Goal: Find specific page/section: Find specific page/section

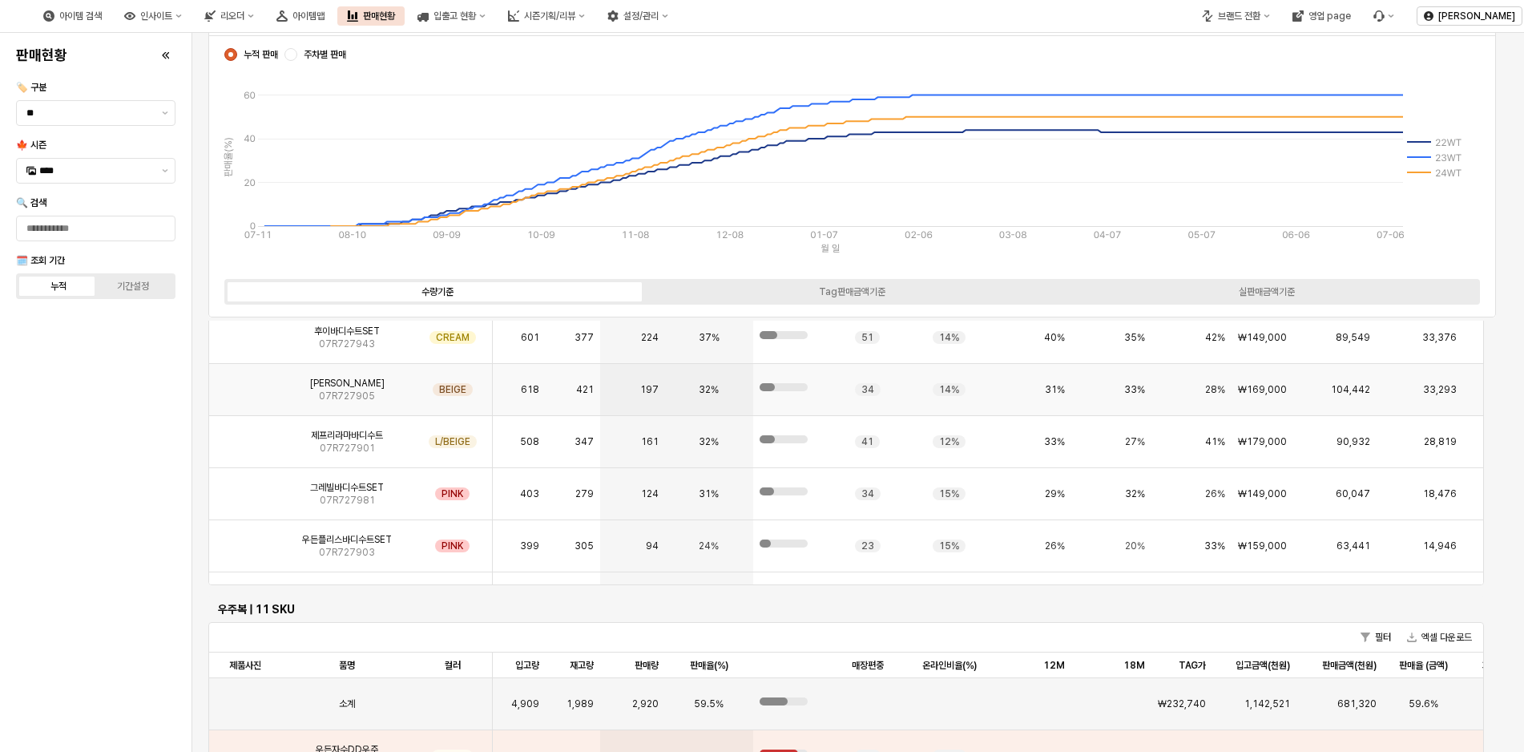
scroll to position [175, 0]
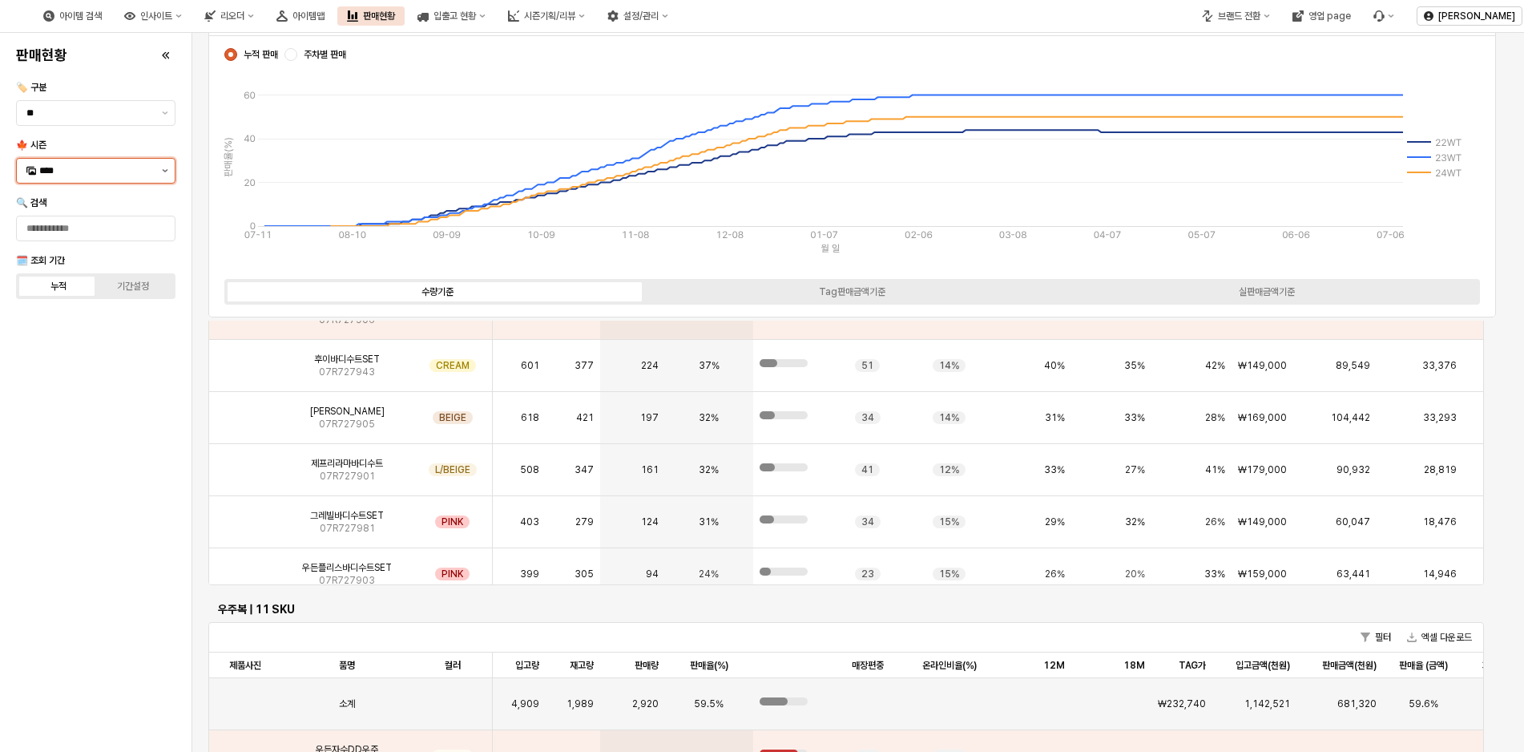
click at [166, 171] on icon "제안 사항 표시" at bounding box center [165, 170] width 6 height 3
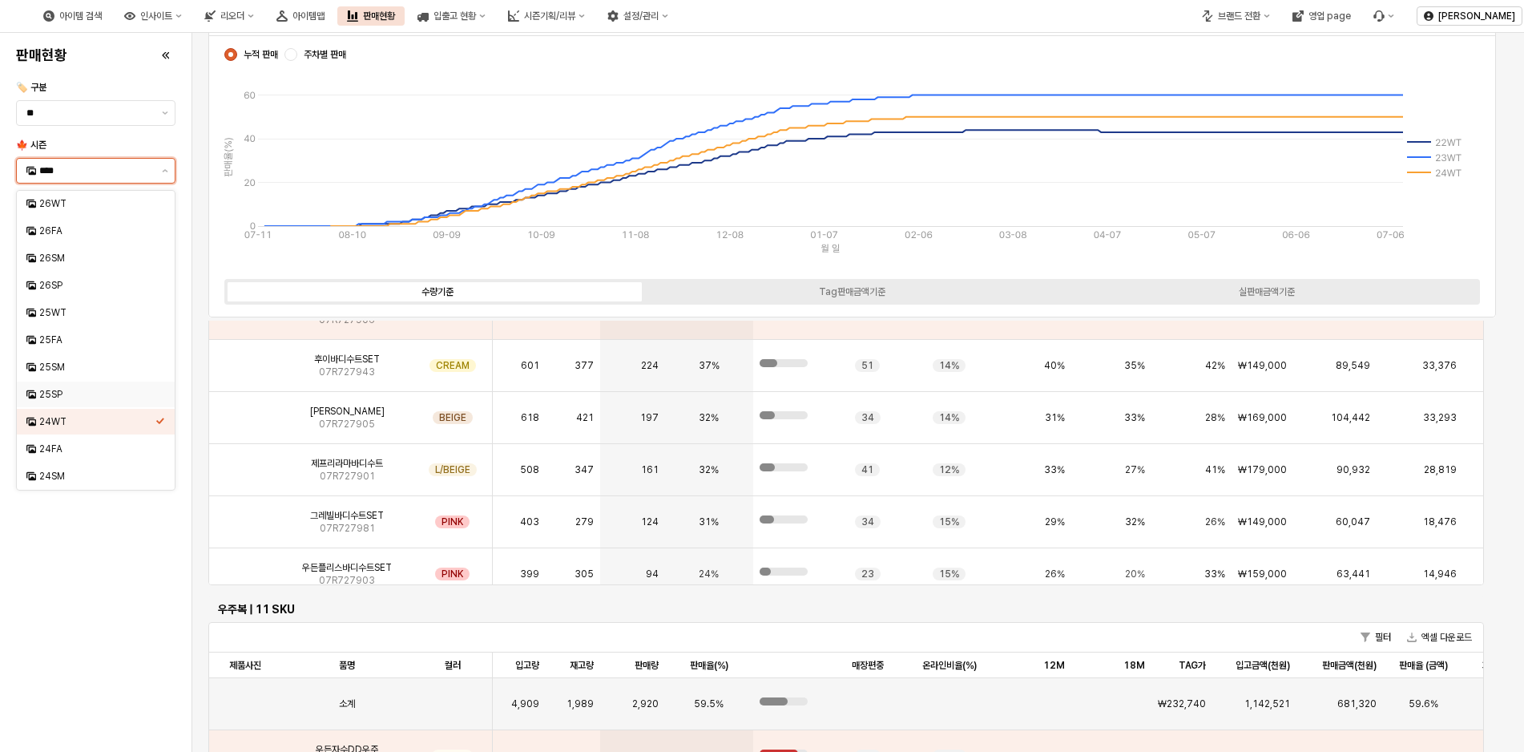
click at [39, 393] on div "25SP" at bounding box center [97, 394] width 116 height 13
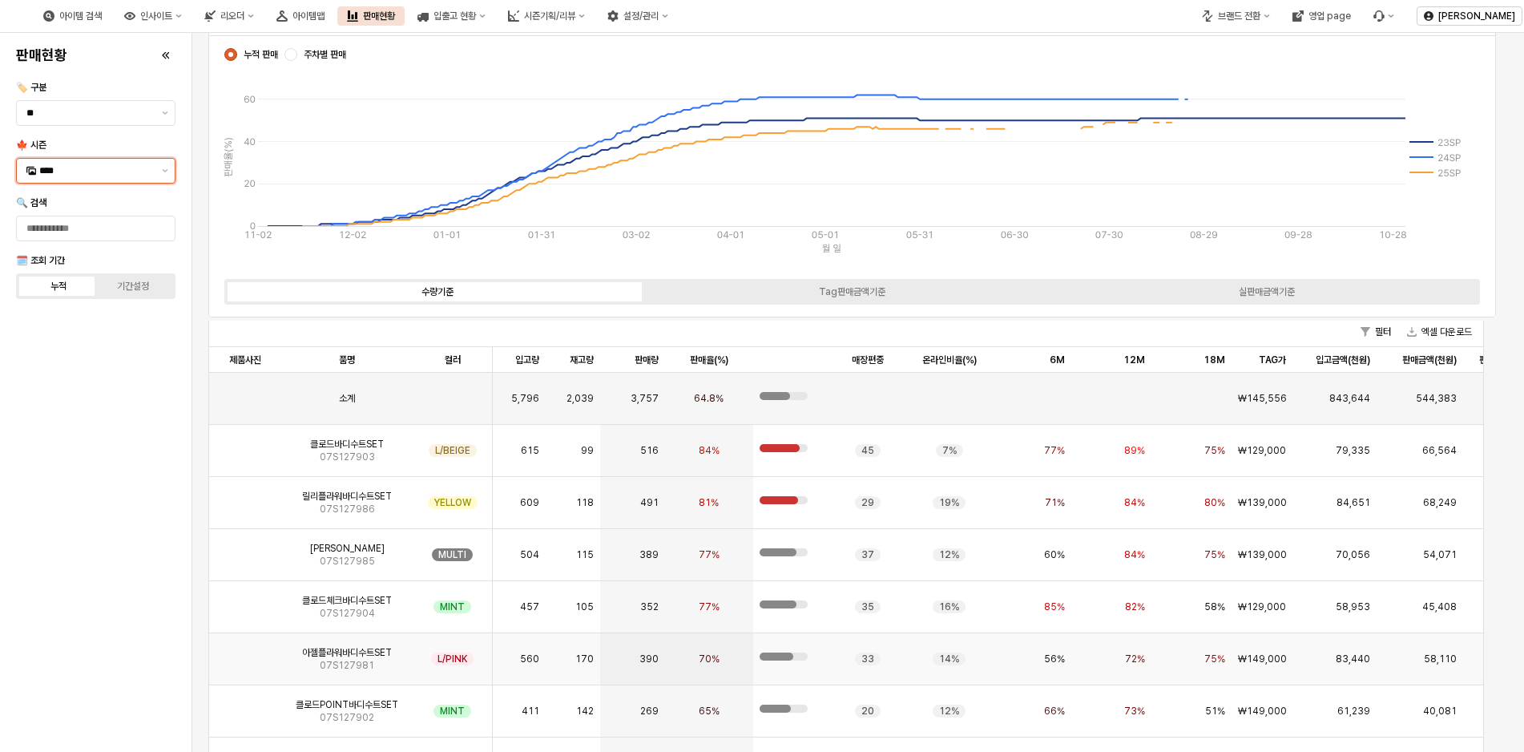
scroll to position [3583, 0]
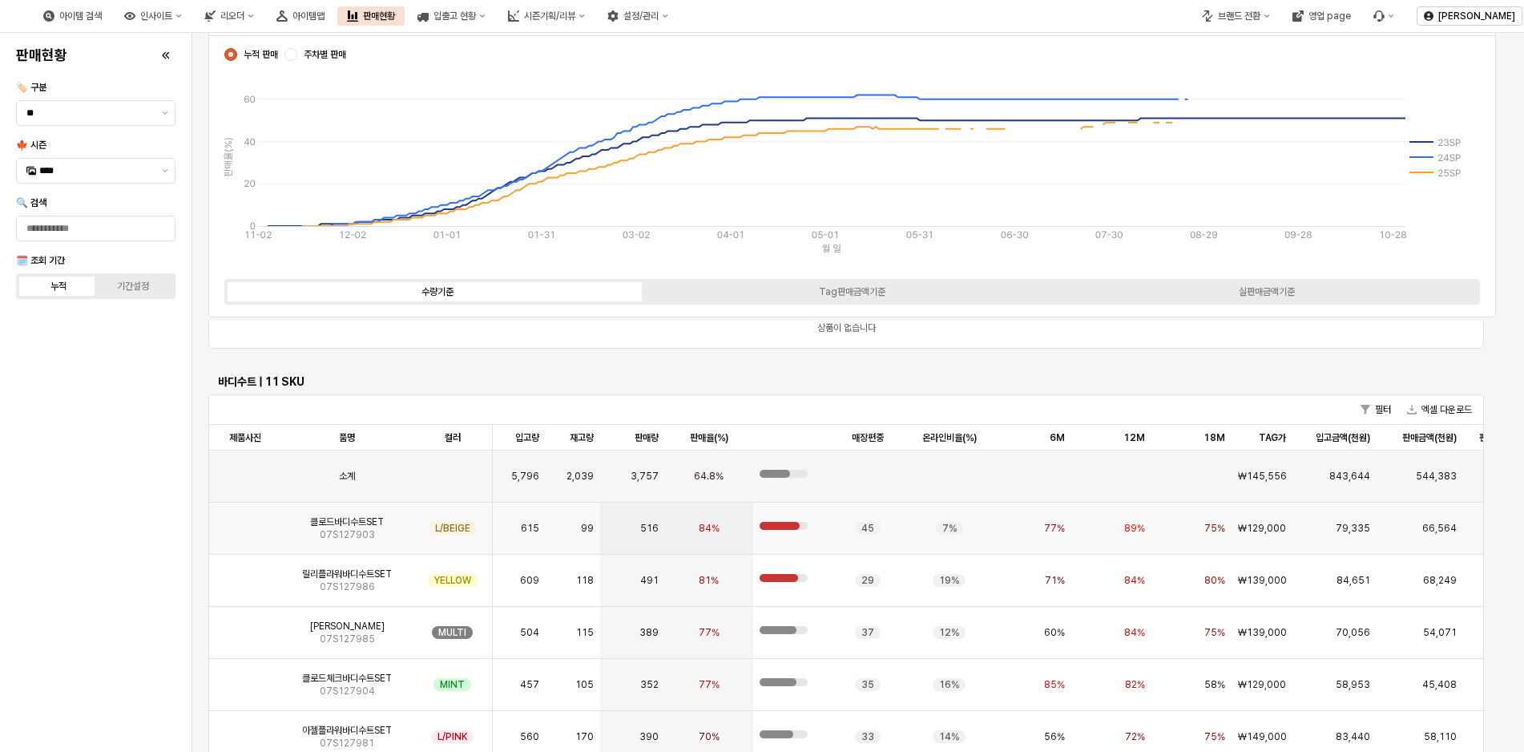
click at [245, 522] on img "App Frame" at bounding box center [245, 522] width 0 height 0
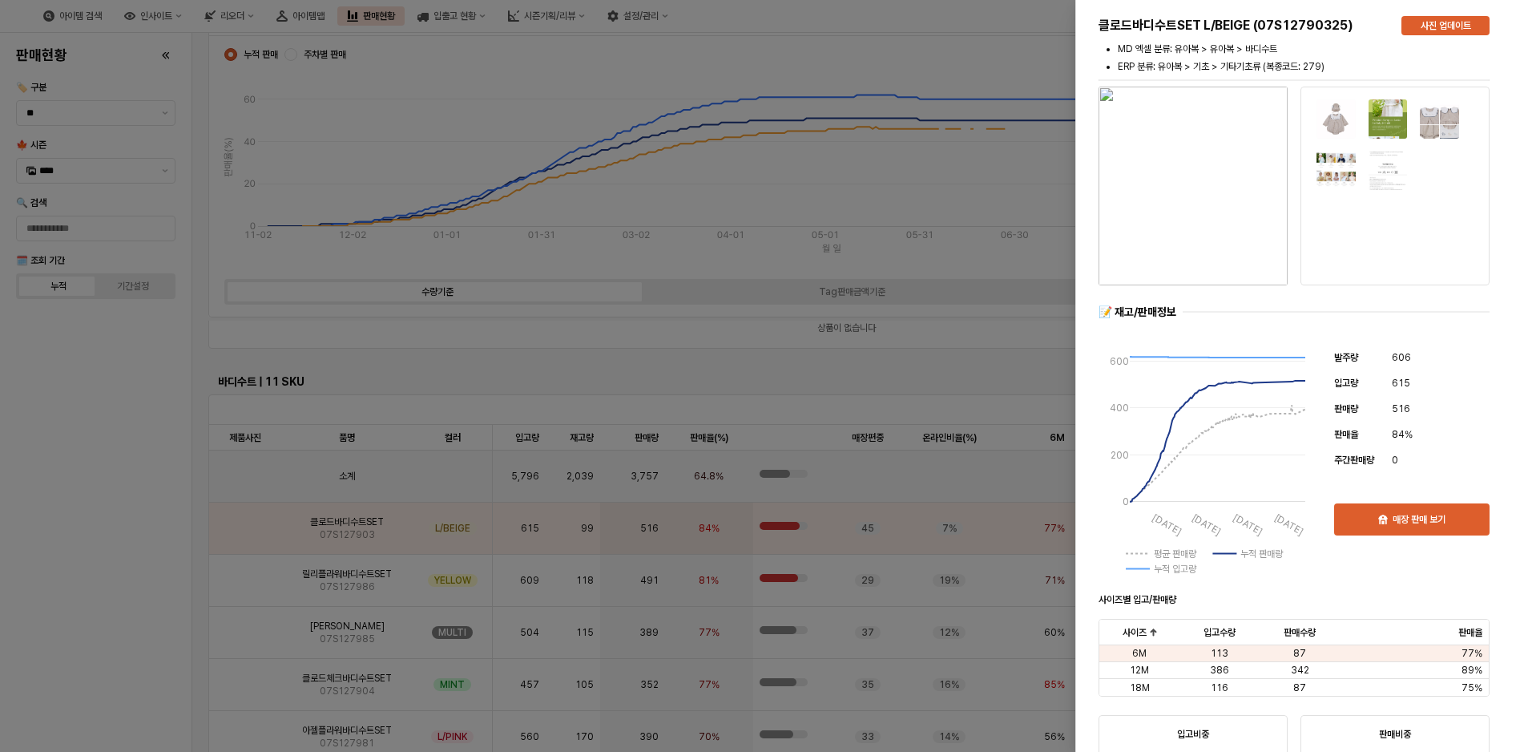
drag, startPoint x: 58, startPoint y: 562, endPoint x: 841, endPoint y: 345, distance: 812.4
click at [58, 562] on div at bounding box center [762, 376] width 1524 height 752
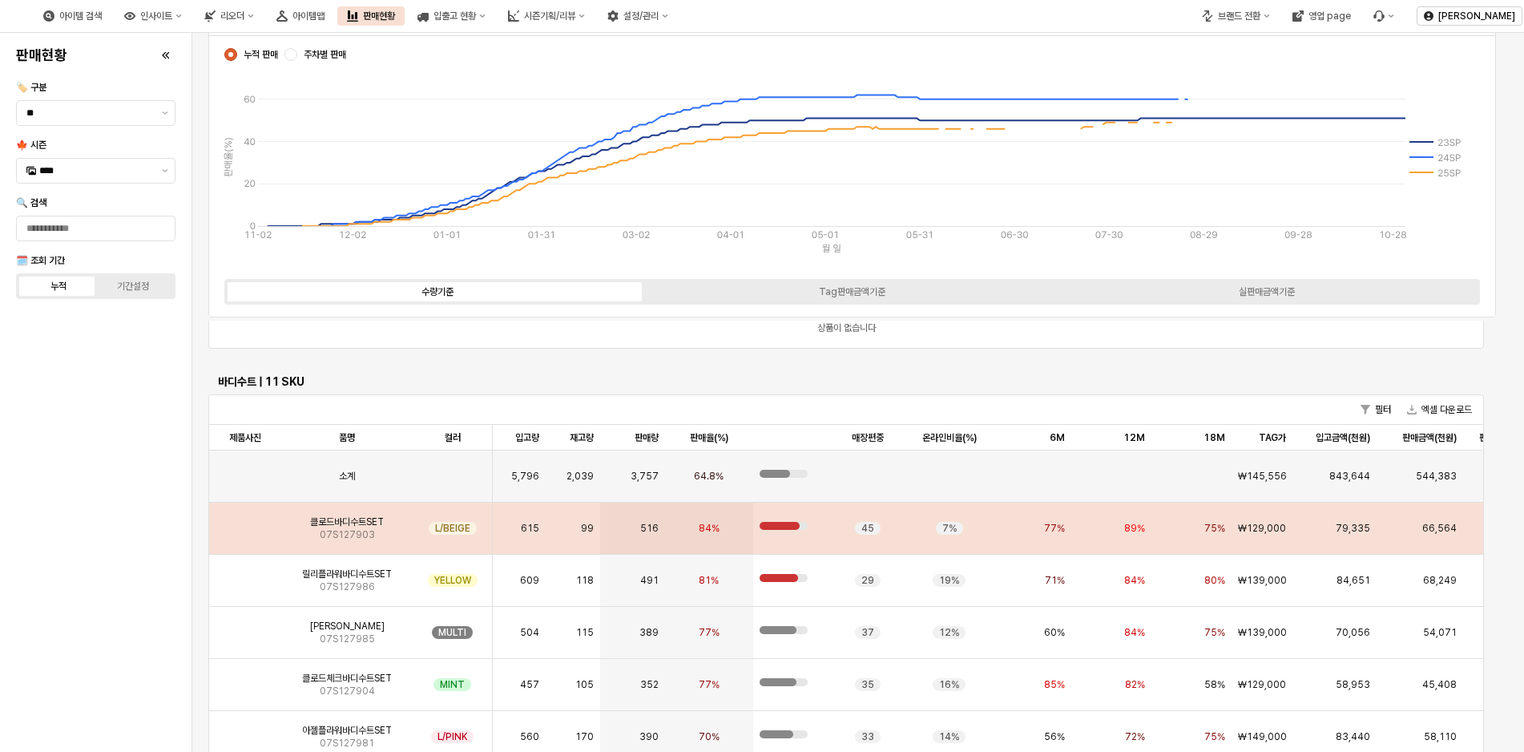
click at [325, 526] on span "클로드바디수트SET" at bounding box center [347, 521] width 74 height 13
click at [245, 522] on img "App Frame" at bounding box center [245, 522] width 0 height 0
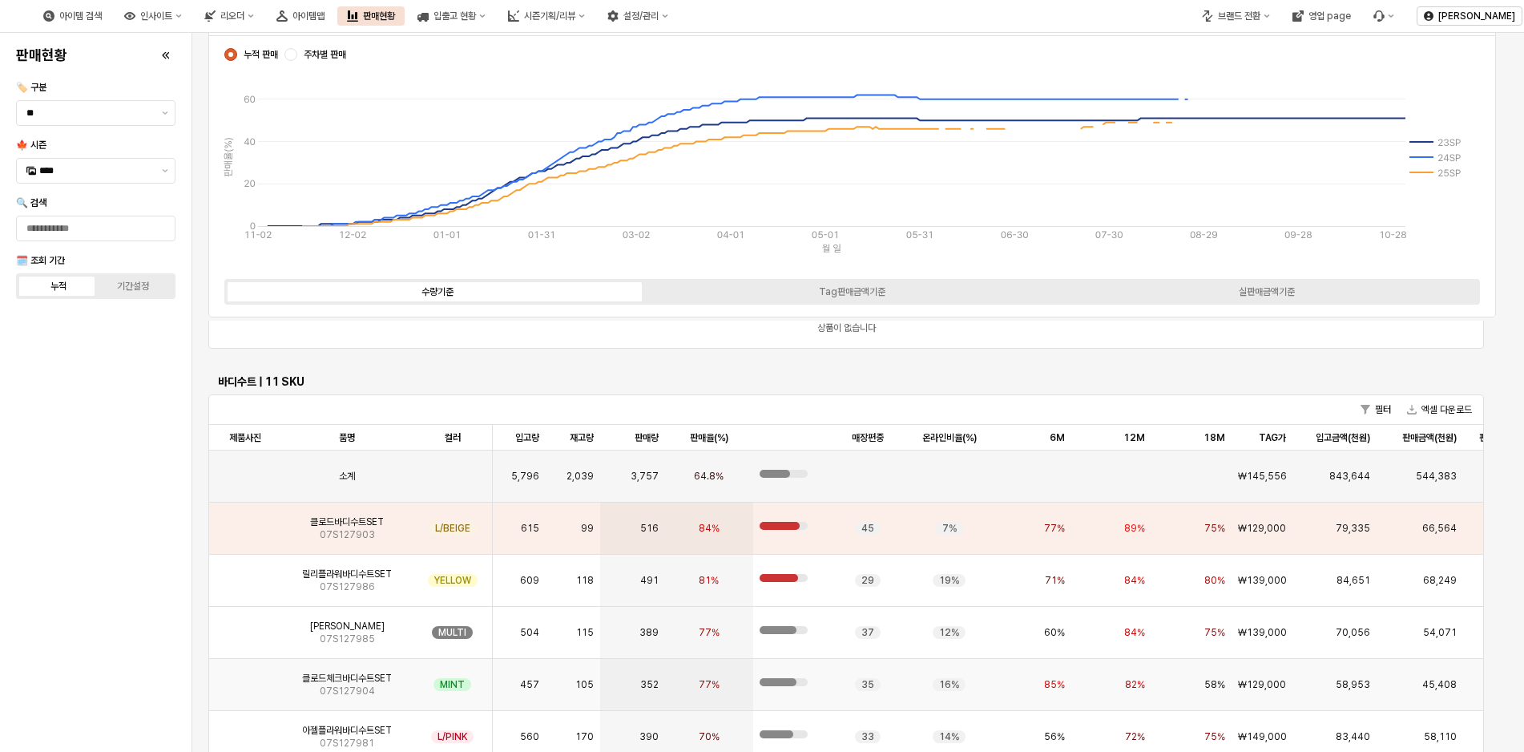
click at [245, 678] on img "App Frame" at bounding box center [245, 678] width 0 height 0
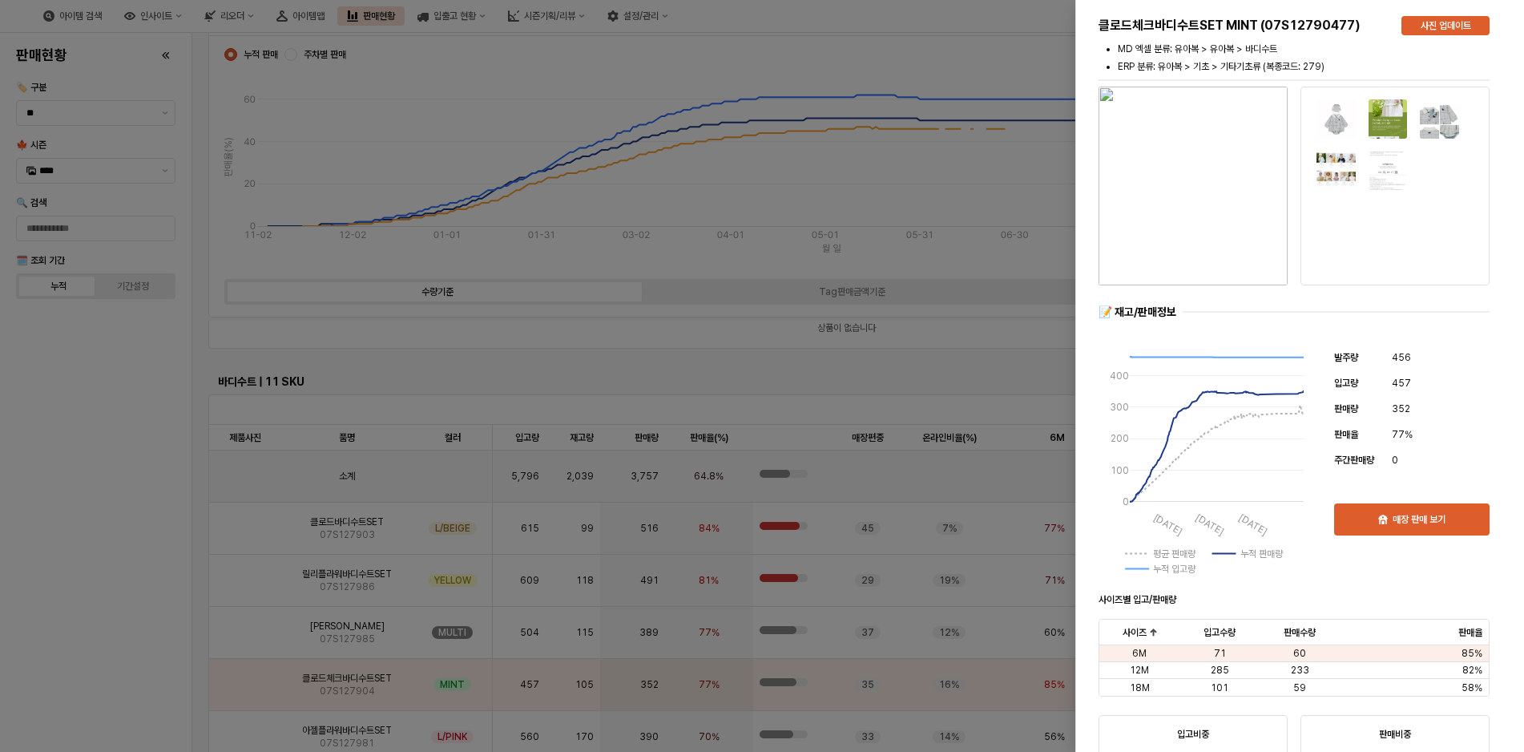
click at [343, 529] on div at bounding box center [762, 376] width 1524 height 752
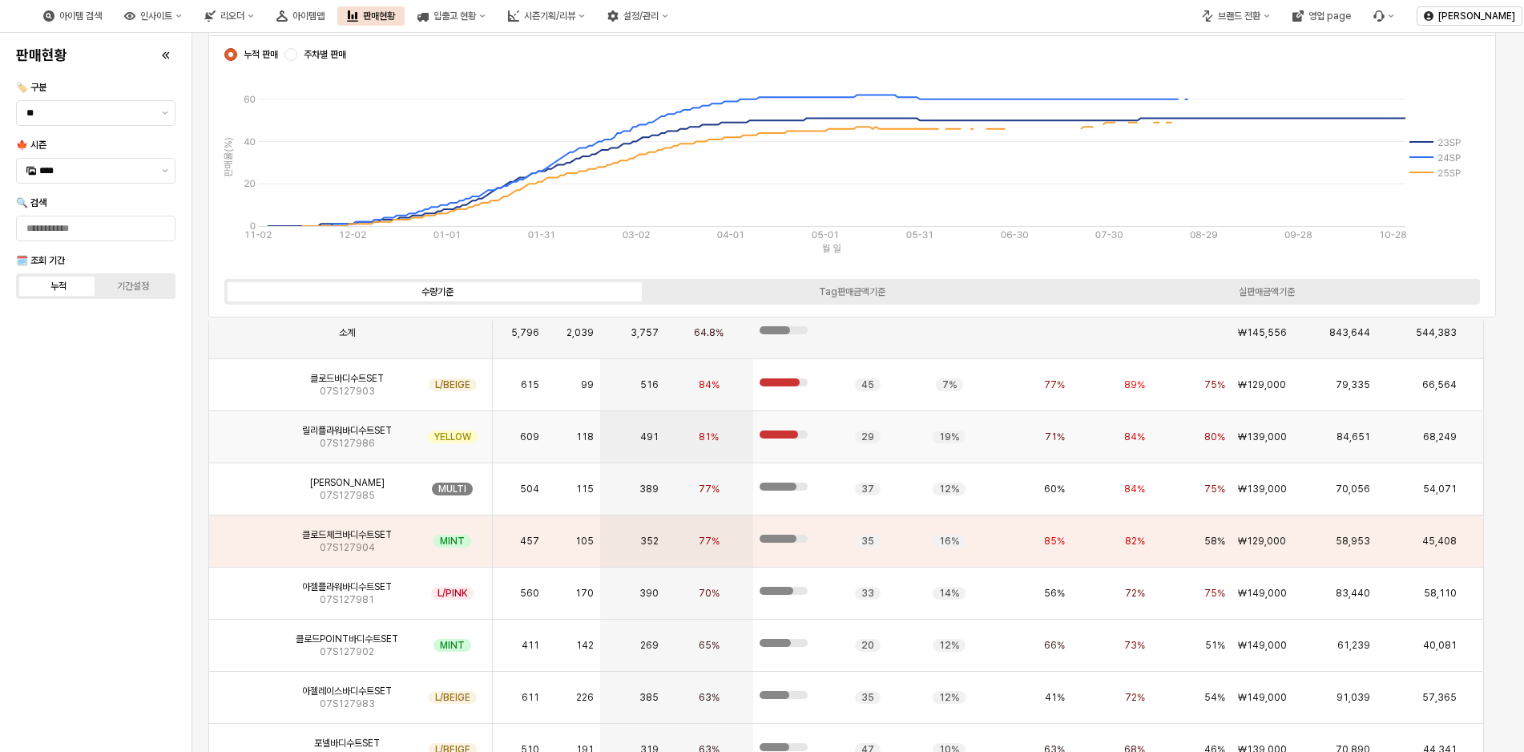
scroll to position [3743, 0]
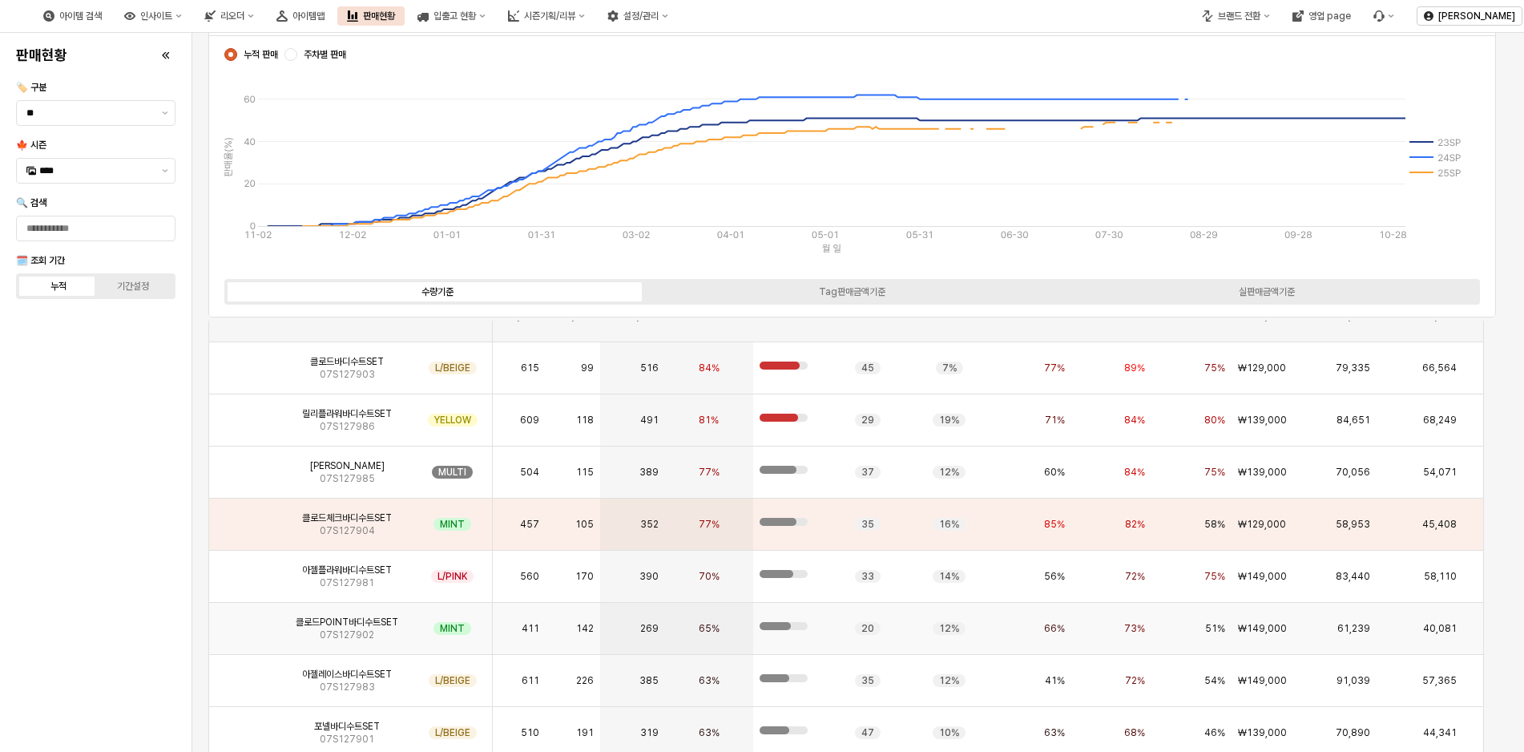
click at [332, 636] on span "07S127902" at bounding box center [347, 634] width 54 height 13
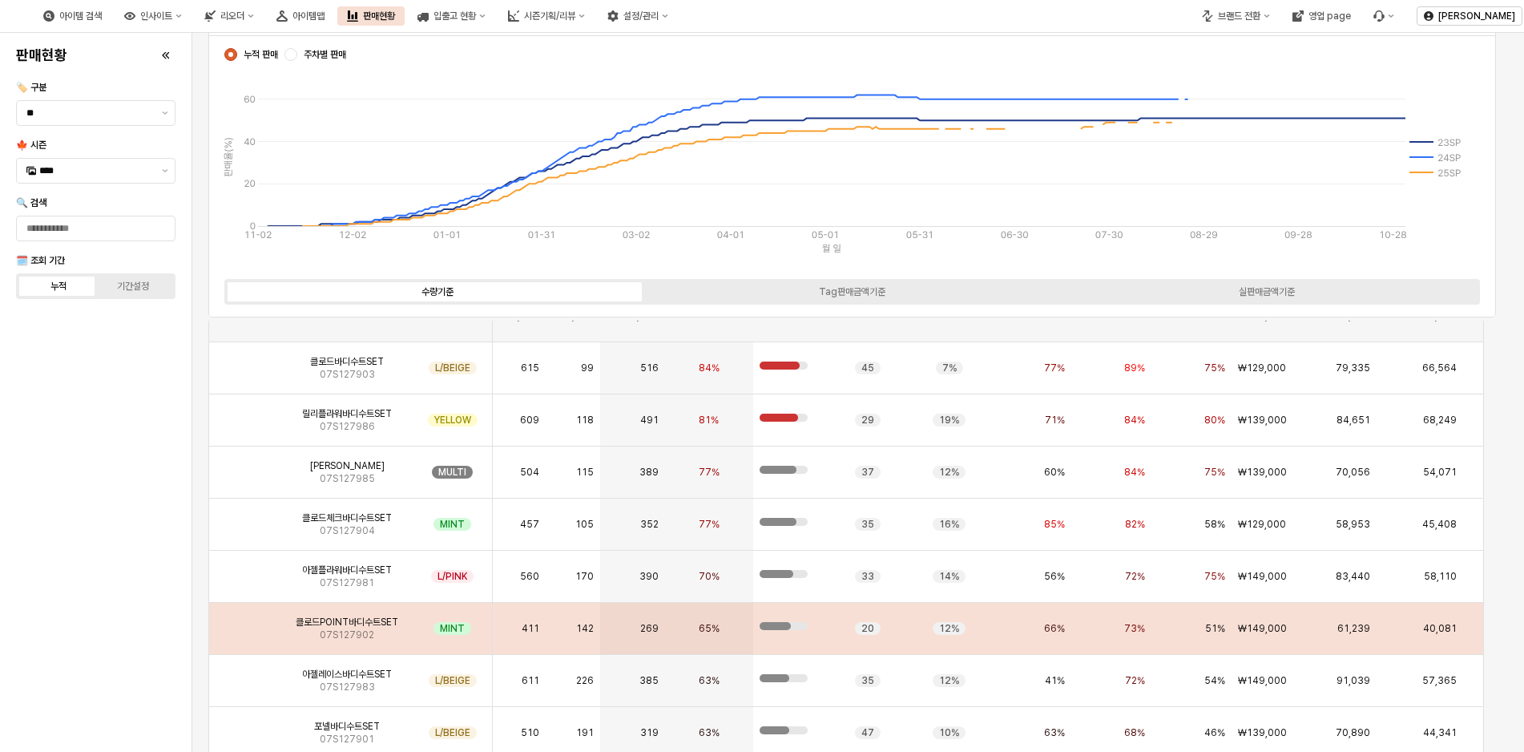
click at [245, 622] on img "App Frame" at bounding box center [245, 622] width 0 height 0
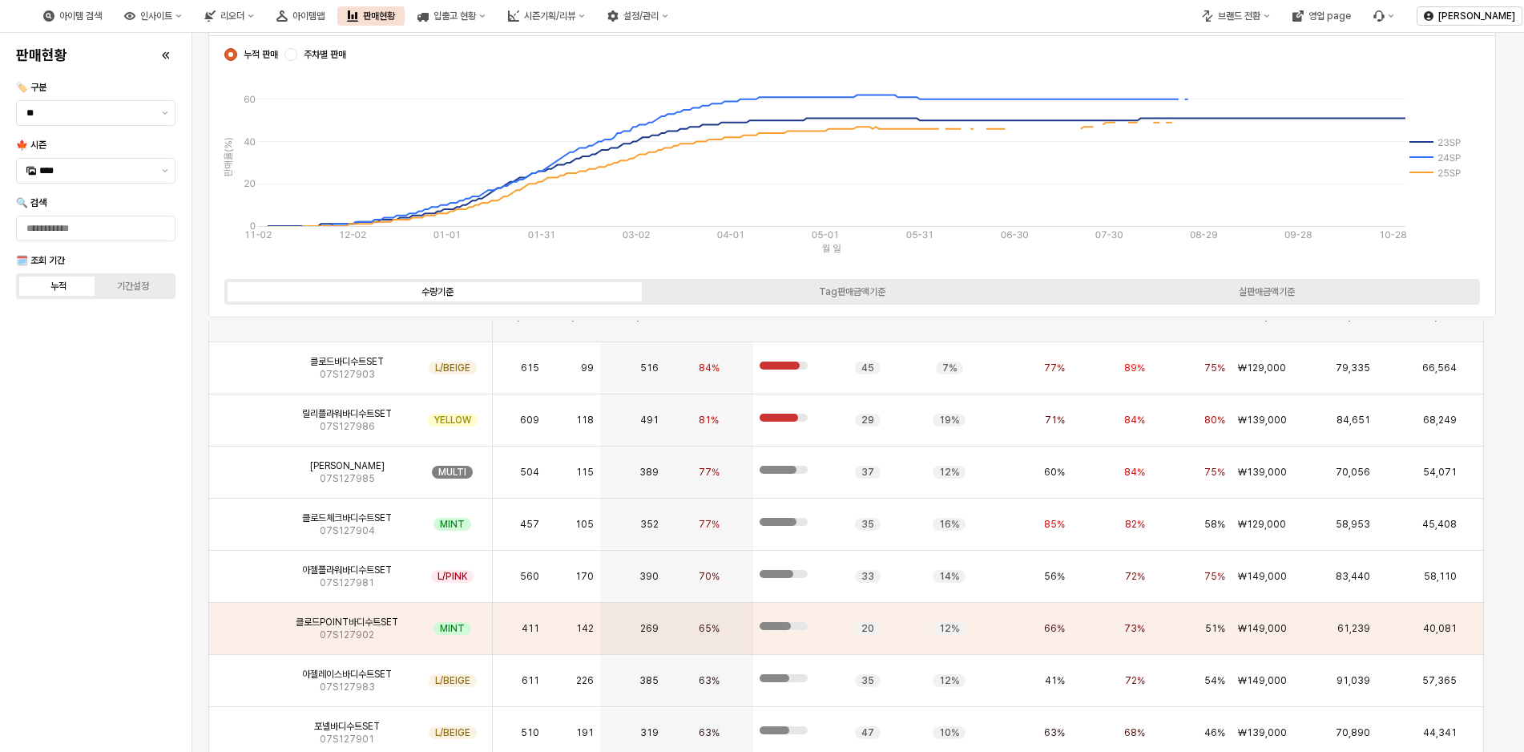
drag, startPoint x: 137, startPoint y: 590, endPoint x: 228, endPoint y: 611, distance: 92.9
click at [138, 590] on div "판매현황 🏷️ 구분 ** 🍁 시즌 **** 🔍 검색 🗓️ 조회 기간 누적 기간설정" at bounding box center [96, 392] width 172 height 706
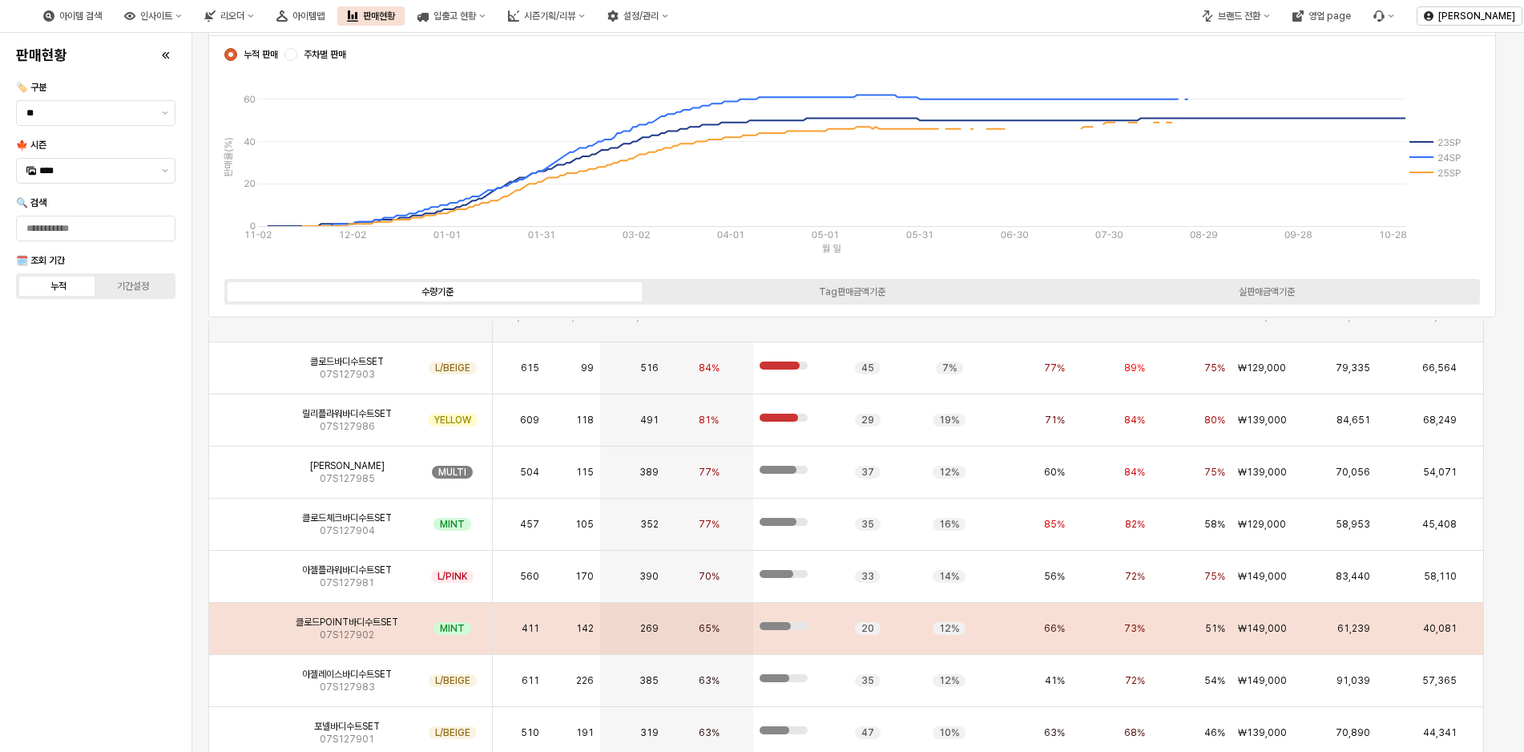
click at [316, 622] on span "클로드POINT바디수트SET" at bounding box center [347, 621] width 103 height 13
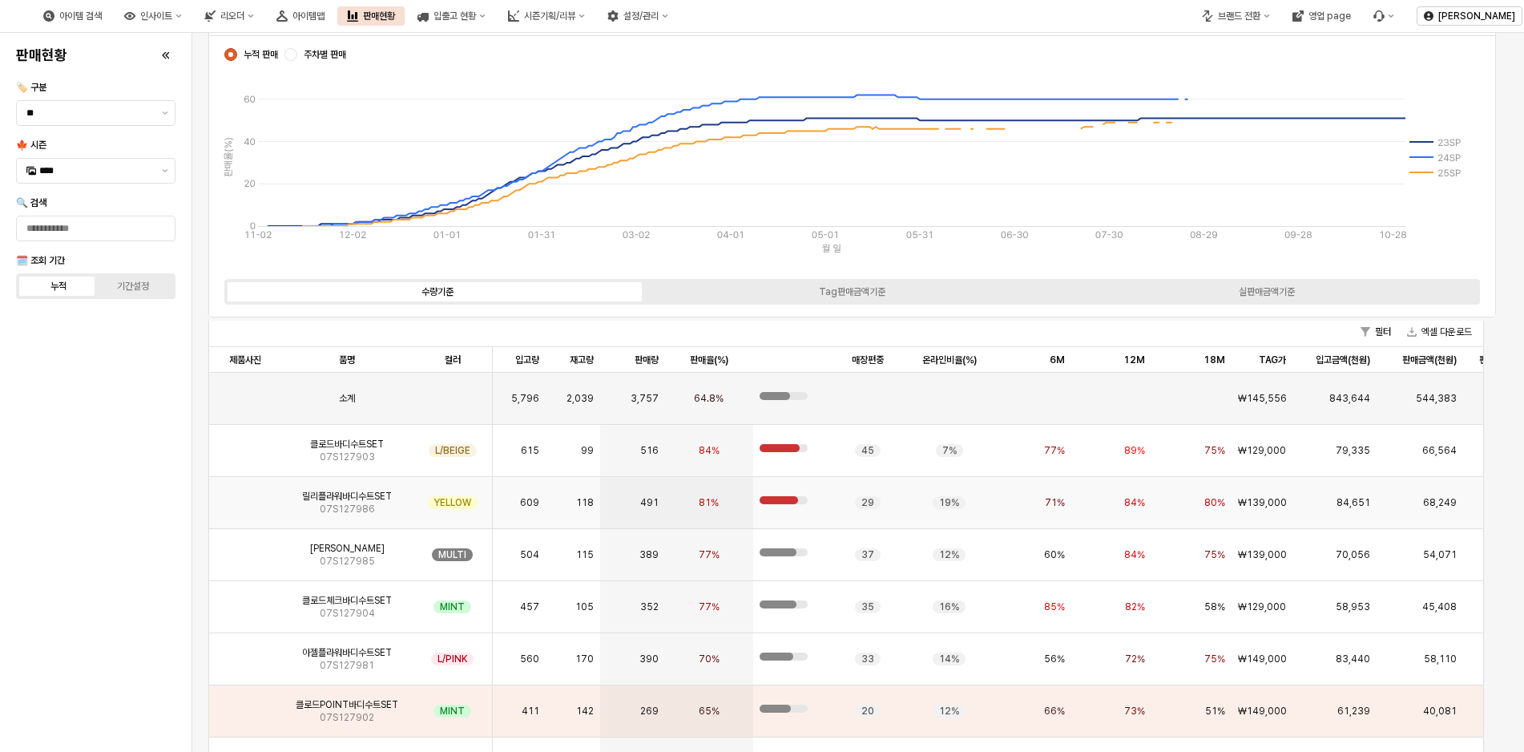
scroll to position [3583, 0]
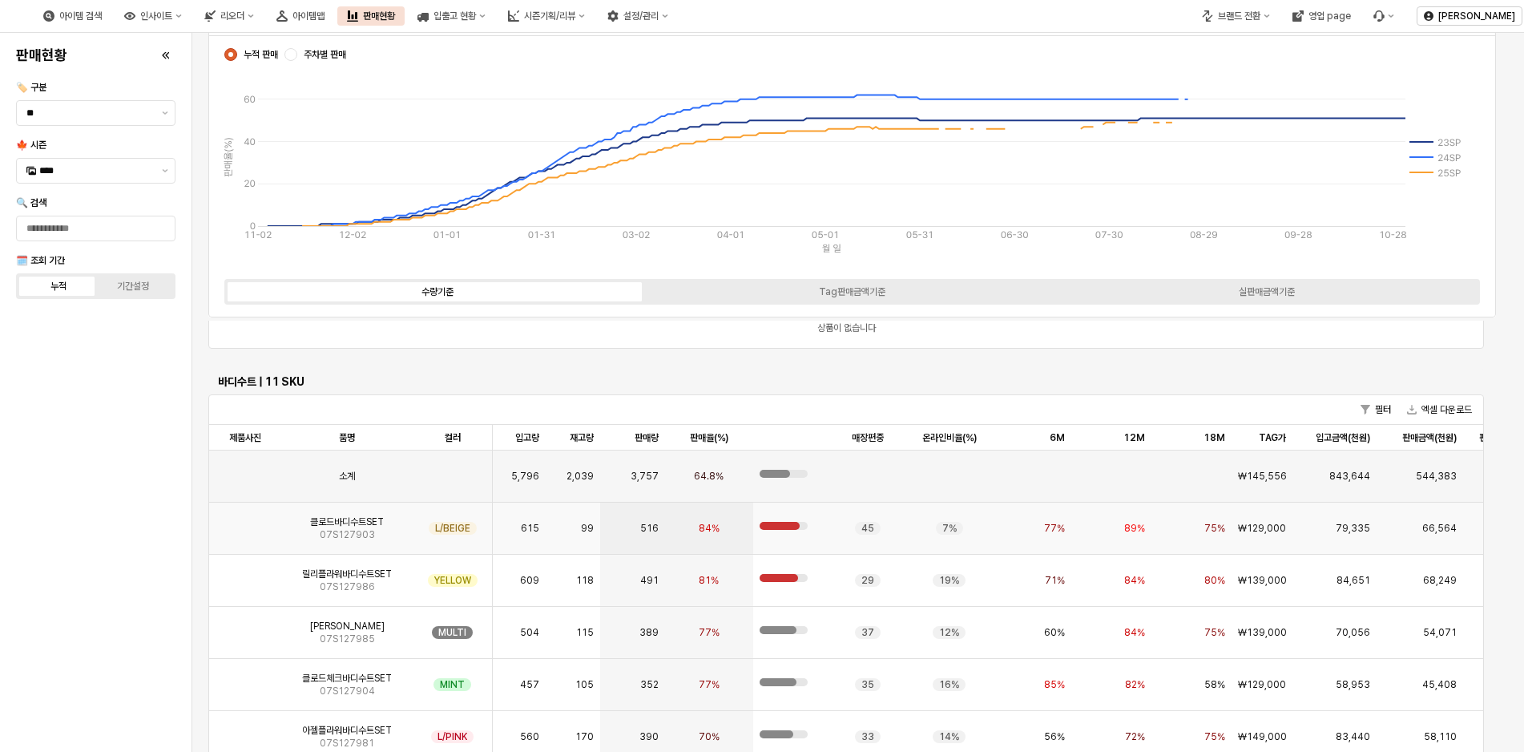
click at [245, 522] on img "App Frame" at bounding box center [245, 522] width 0 height 0
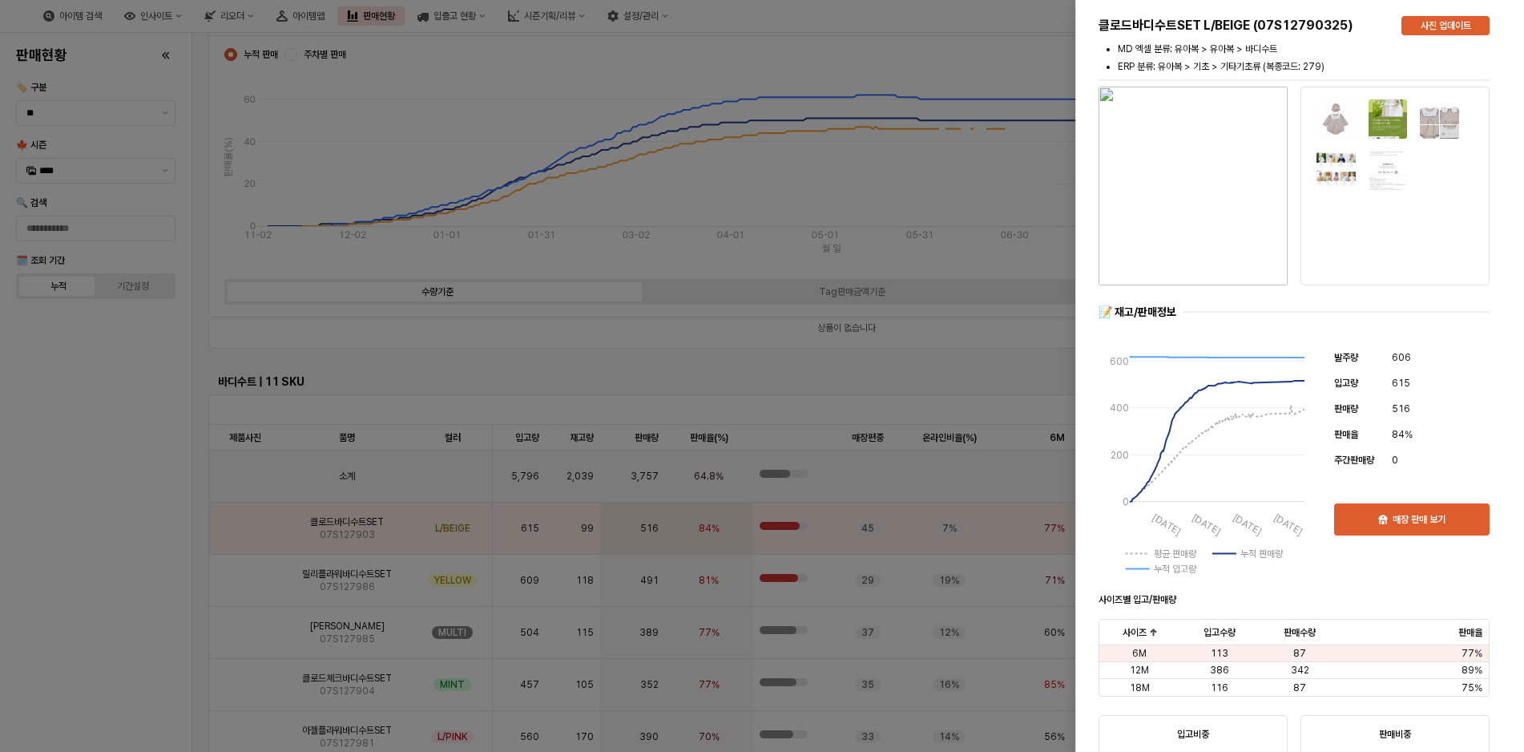
click at [1272, 189] on img "button" at bounding box center [1192, 186] width 189 height 199
click at [62, 449] on div at bounding box center [762, 376] width 1524 height 752
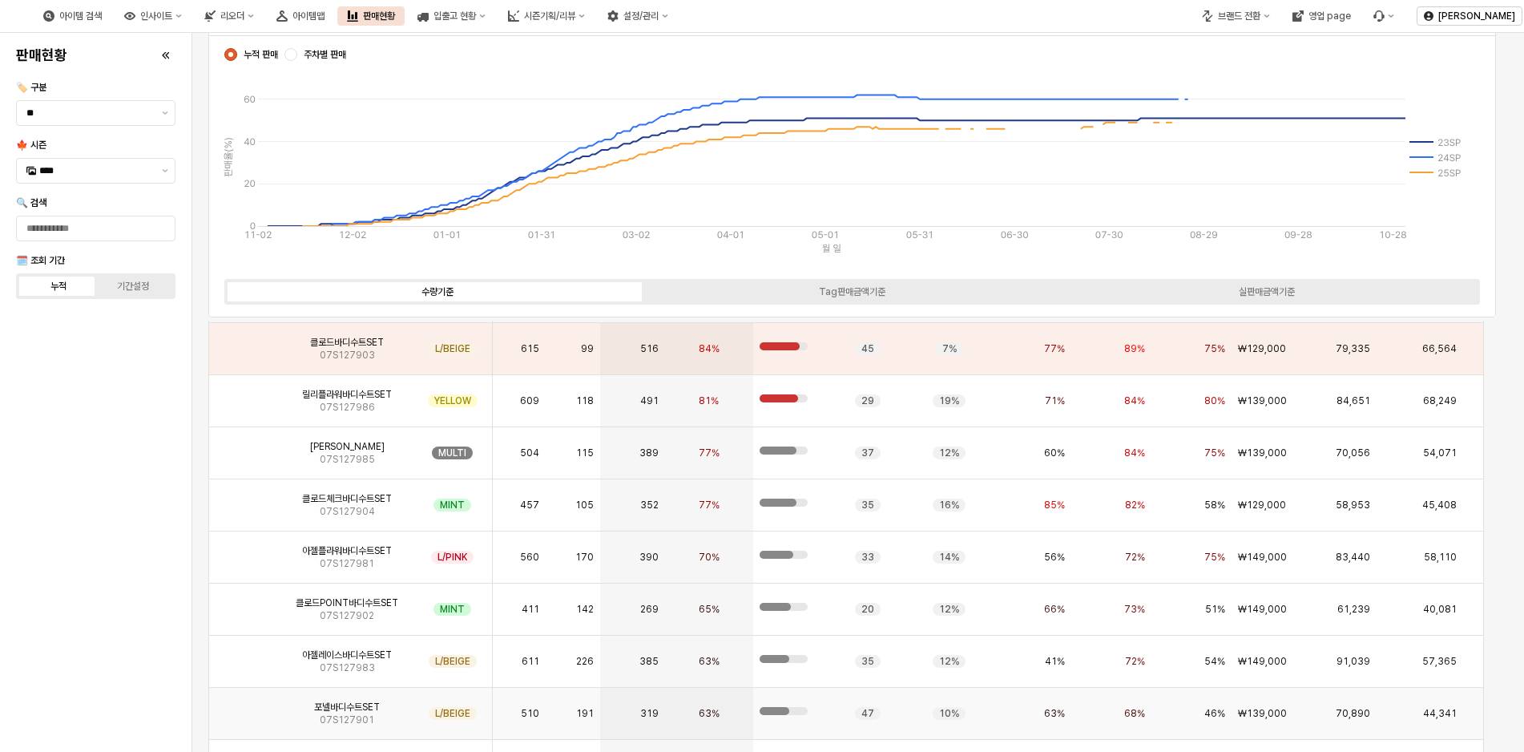
scroll to position [3743, 0]
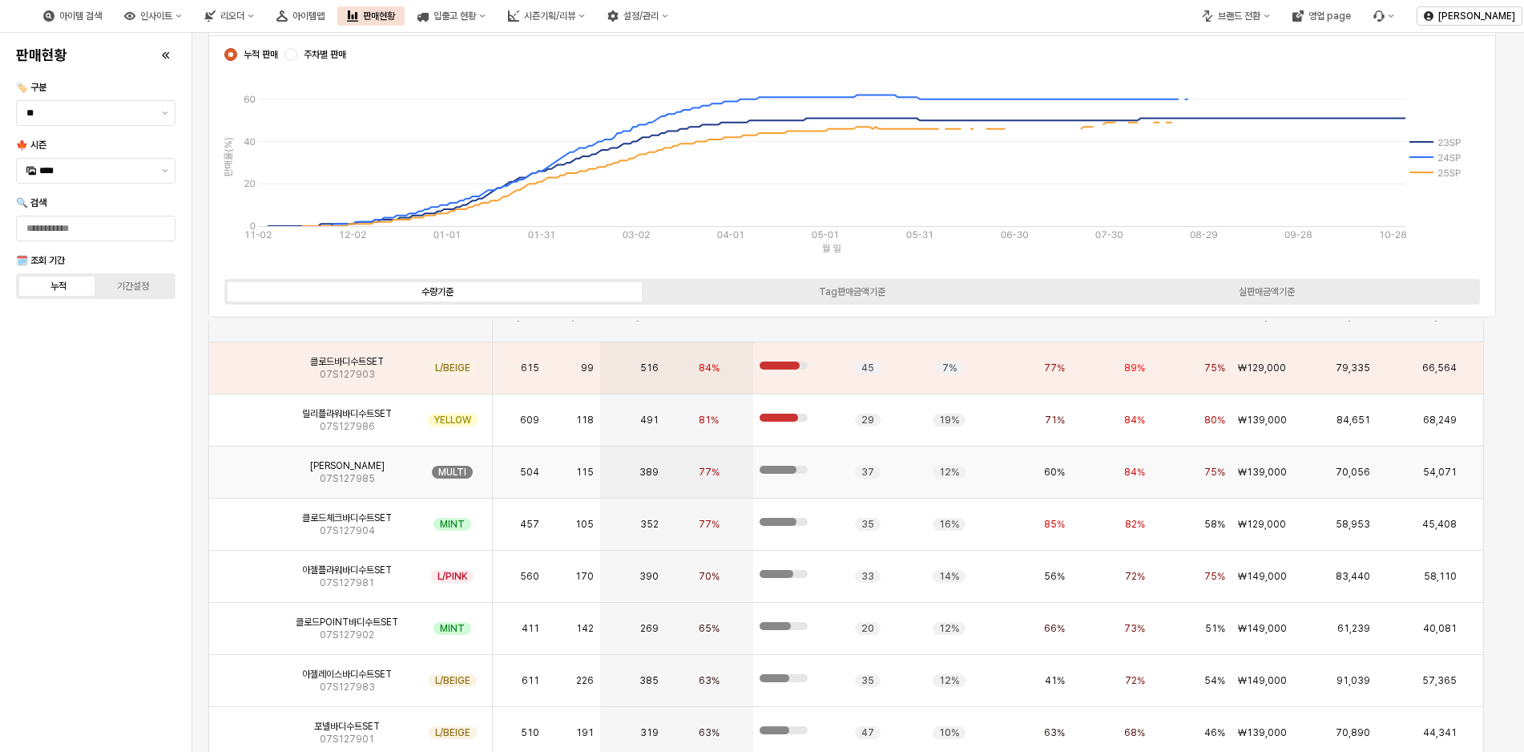
click at [245, 466] on img "App Frame" at bounding box center [245, 466] width 0 height 0
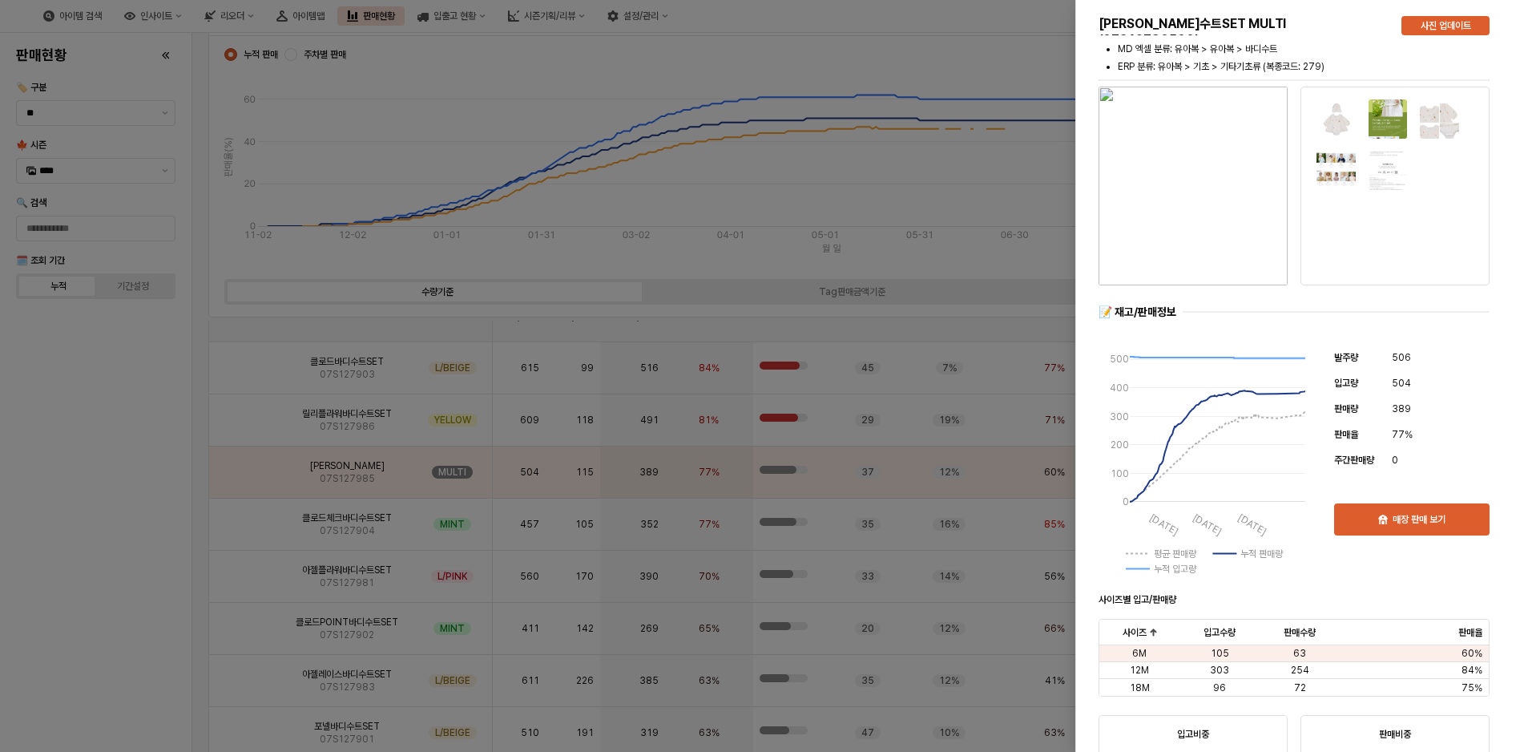
click at [249, 425] on div at bounding box center [762, 376] width 1524 height 752
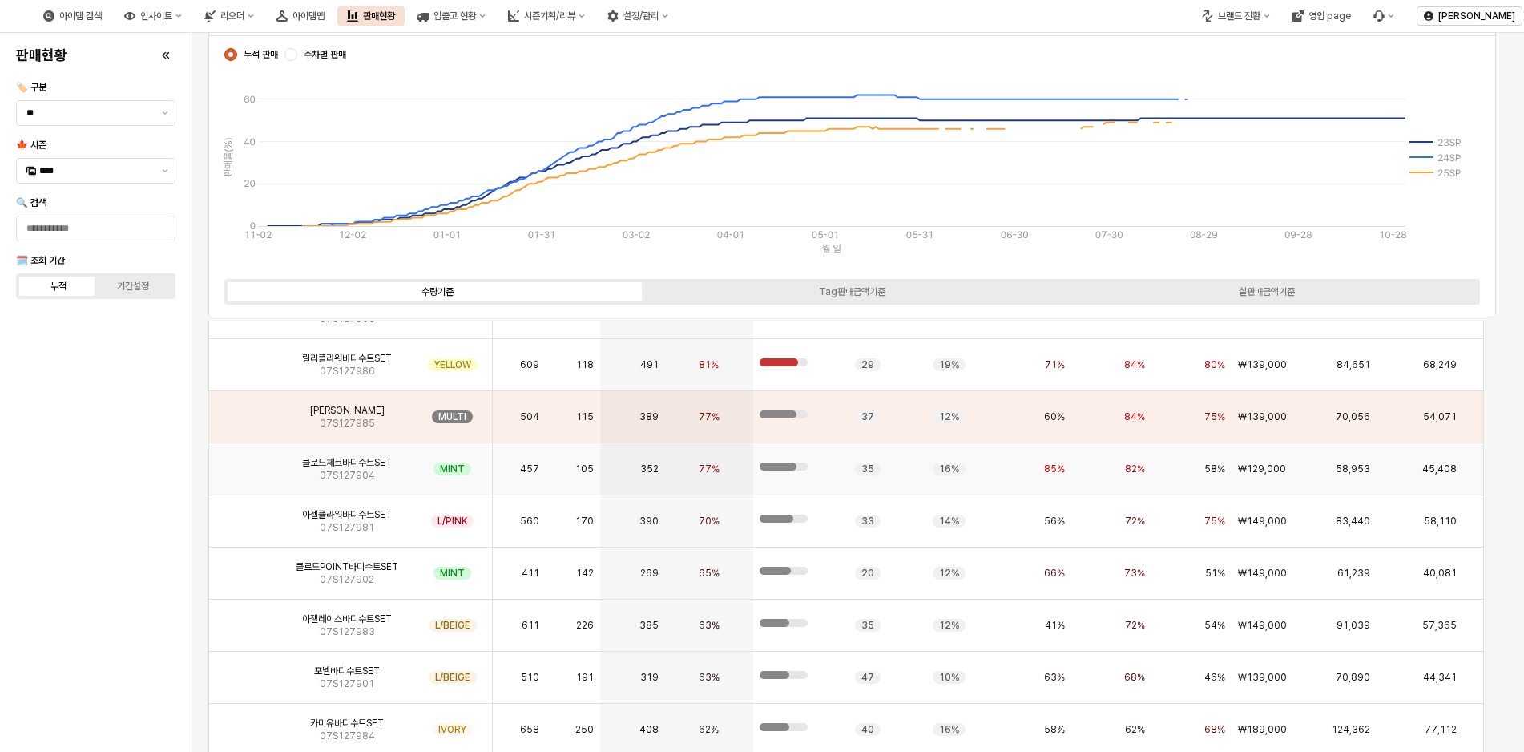
scroll to position [3823, 0]
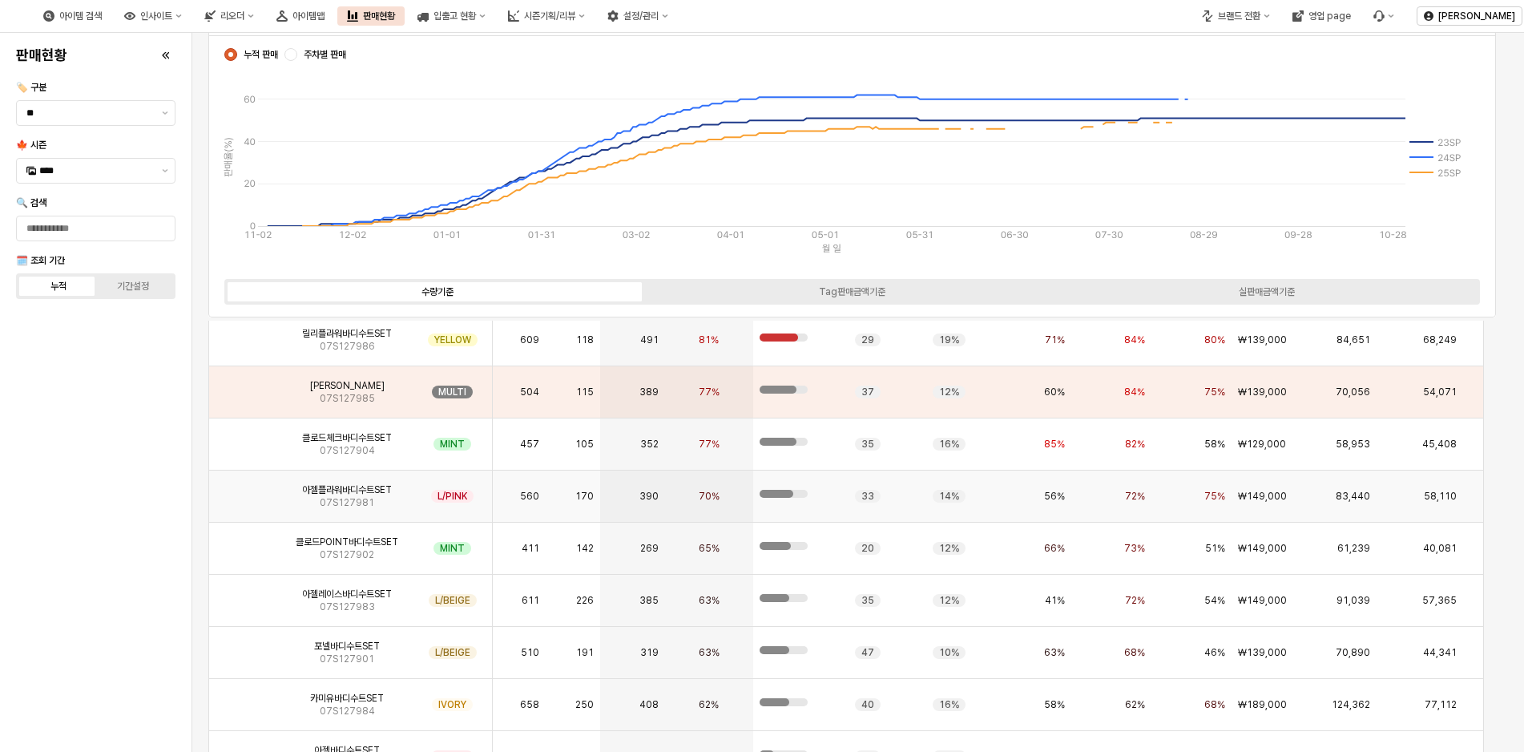
click at [245, 490] on img "App Frame" at bounding box center [245, 490] width 0 height 0
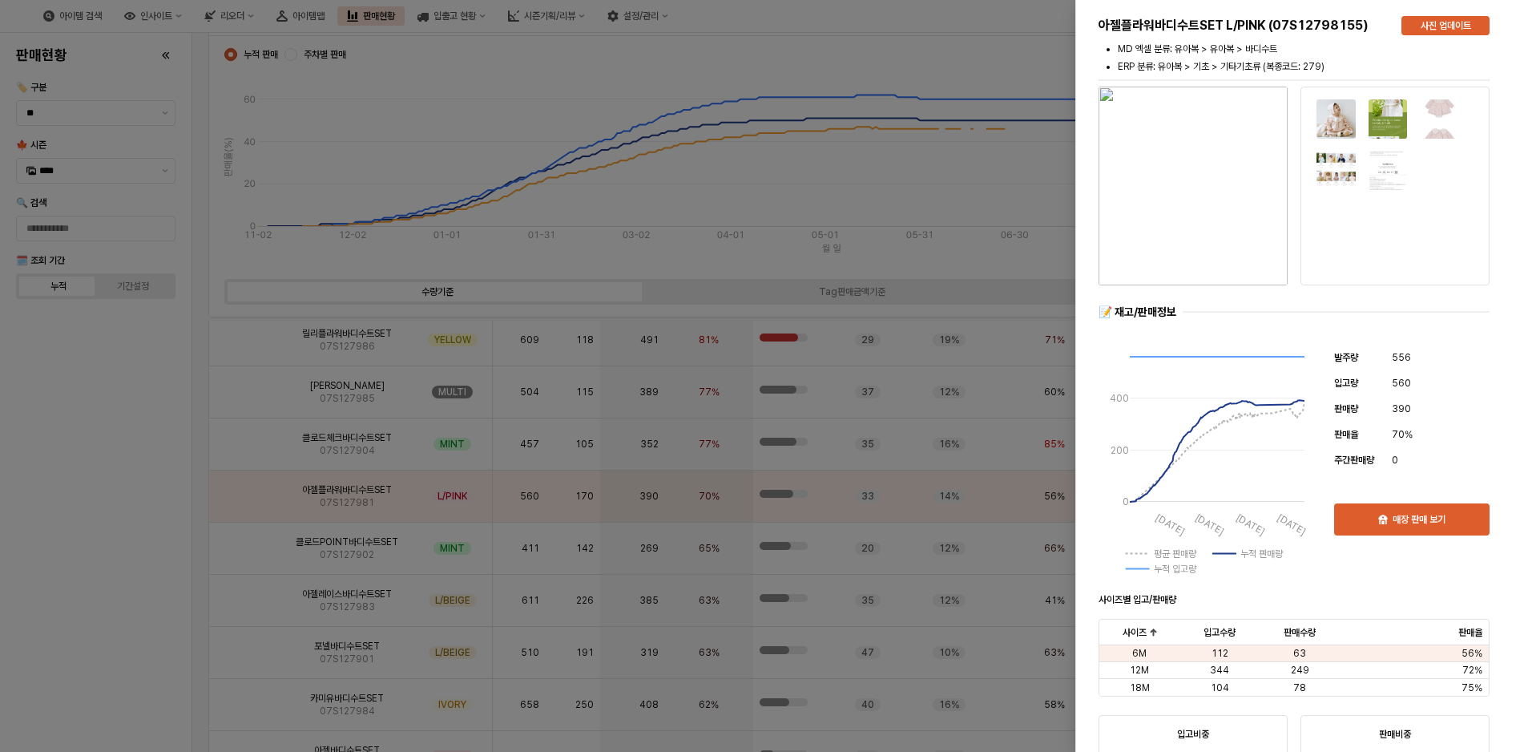
click at [243, 449] on div at bounding box center [762, 376] width 1524 height 752
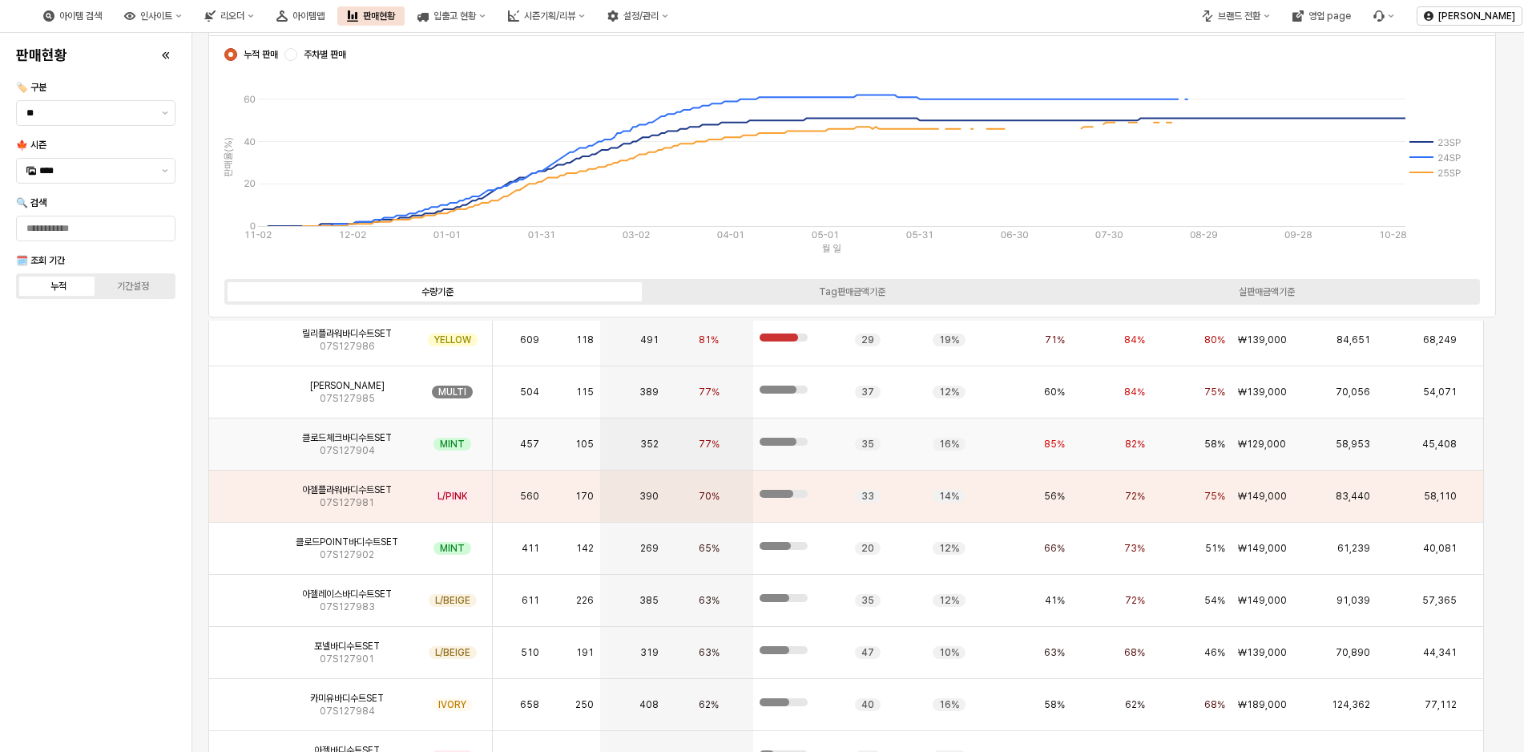
click at [245, 437] on img "App Frame" at bounding box center [245, 437] width 0 height 0
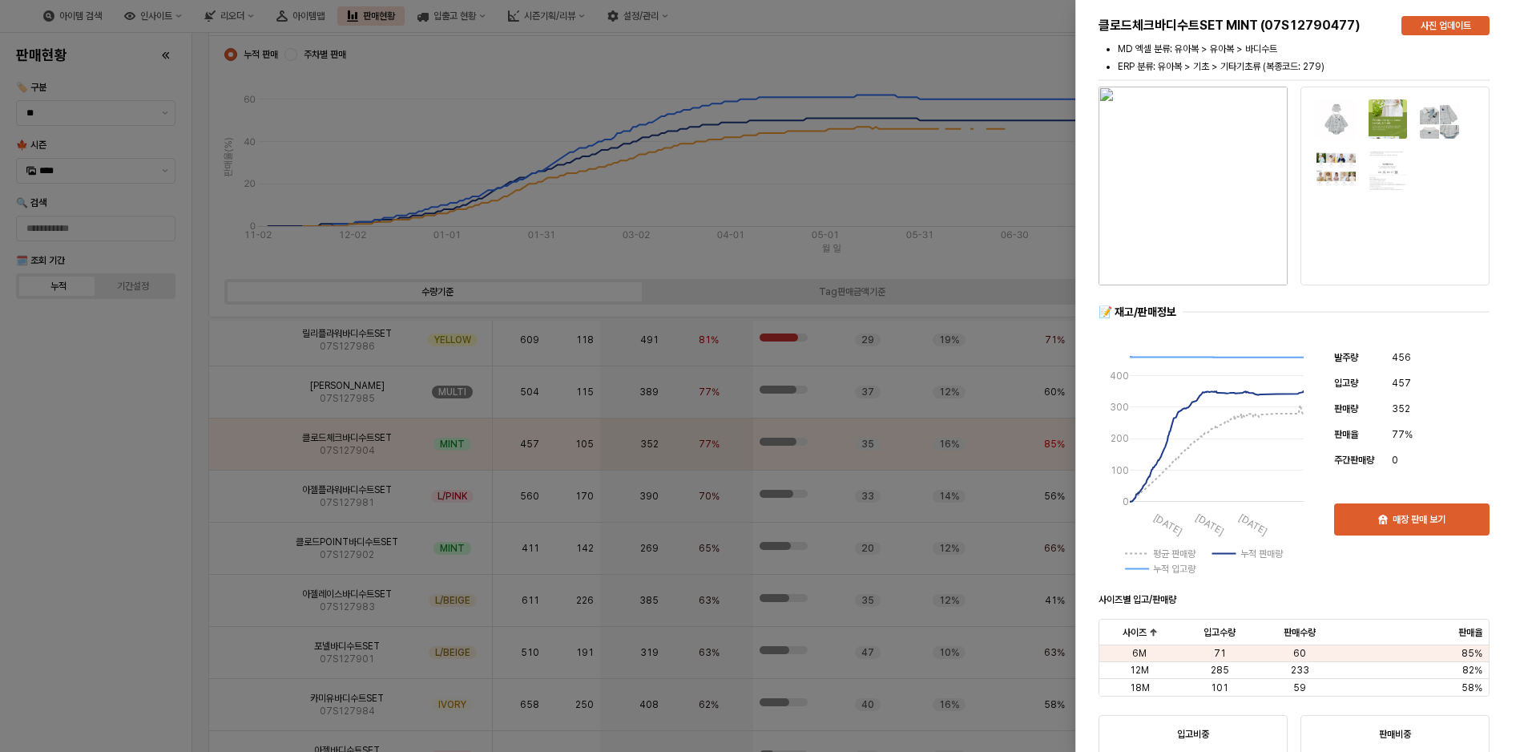
click at [893, 46] on div at bounding box center [762, 376] width 1524 height 752
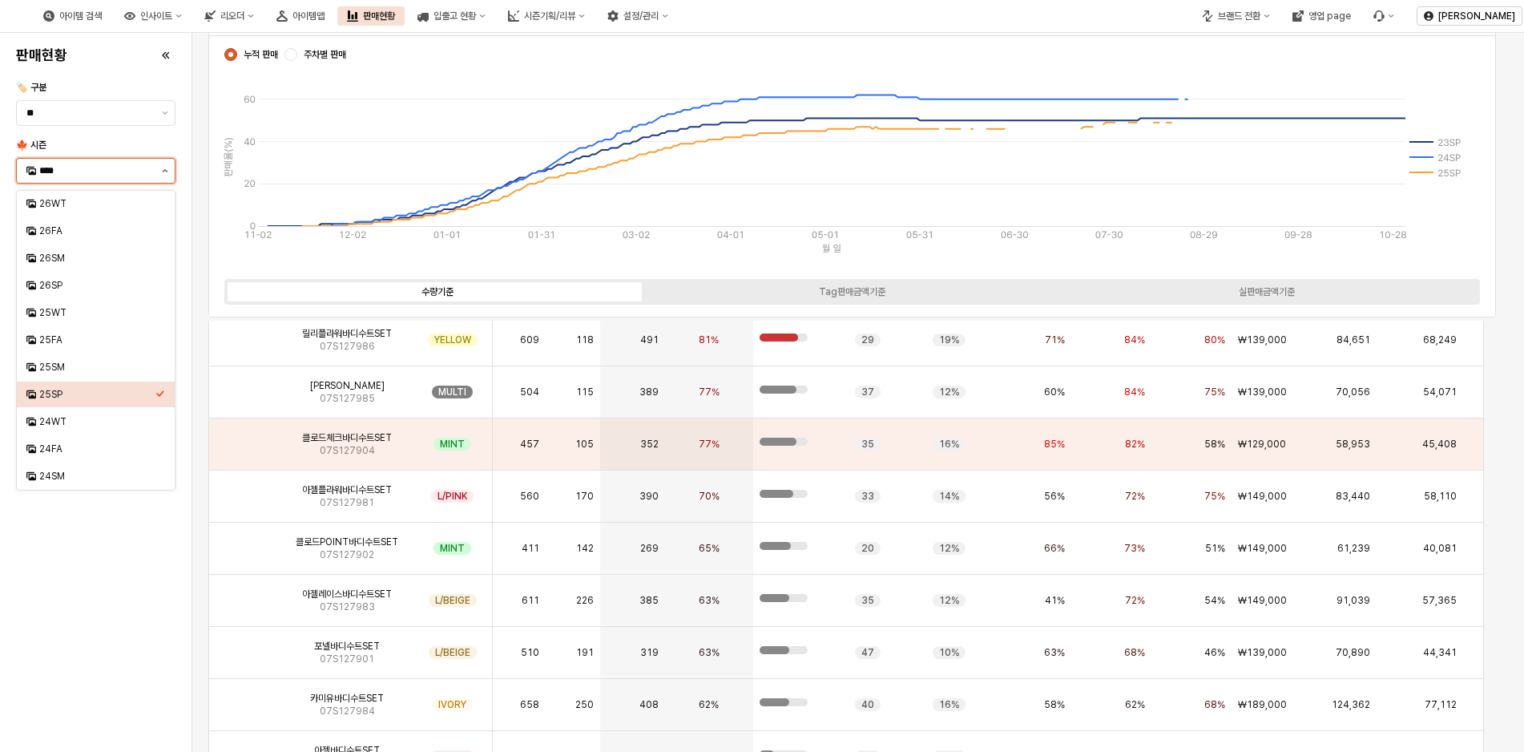
click at [160, 169] on button "제안 사항 표시" at bounding box center [164, 171] width 19 height 24
click at [56, 350] on div "25FA" at bounding box center [96, 340] width 158 height 26
type input "****"
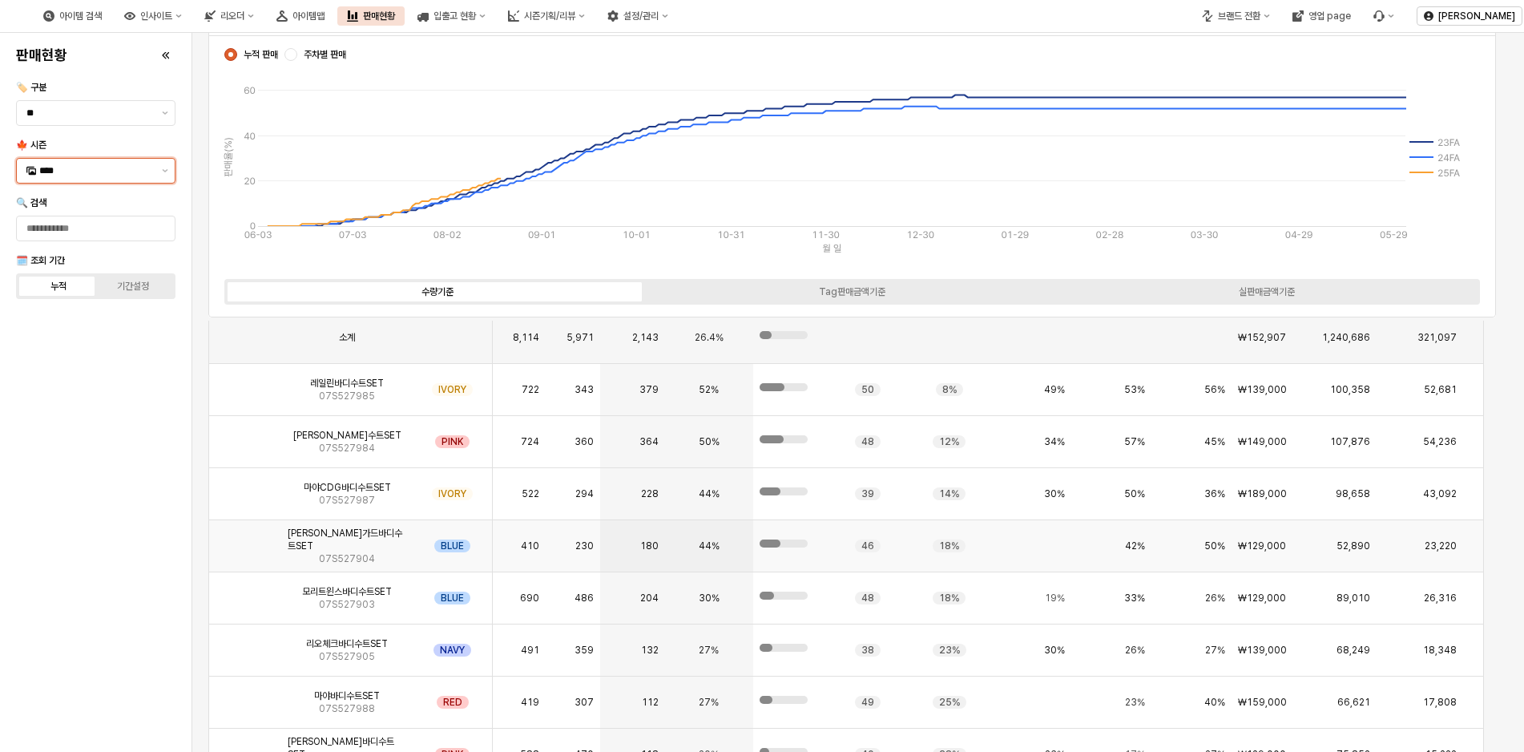
scroll to position [3721, 0]
click at [245, 644] on img "App Frame" at bounding box center [245, 644] width 0 height 0
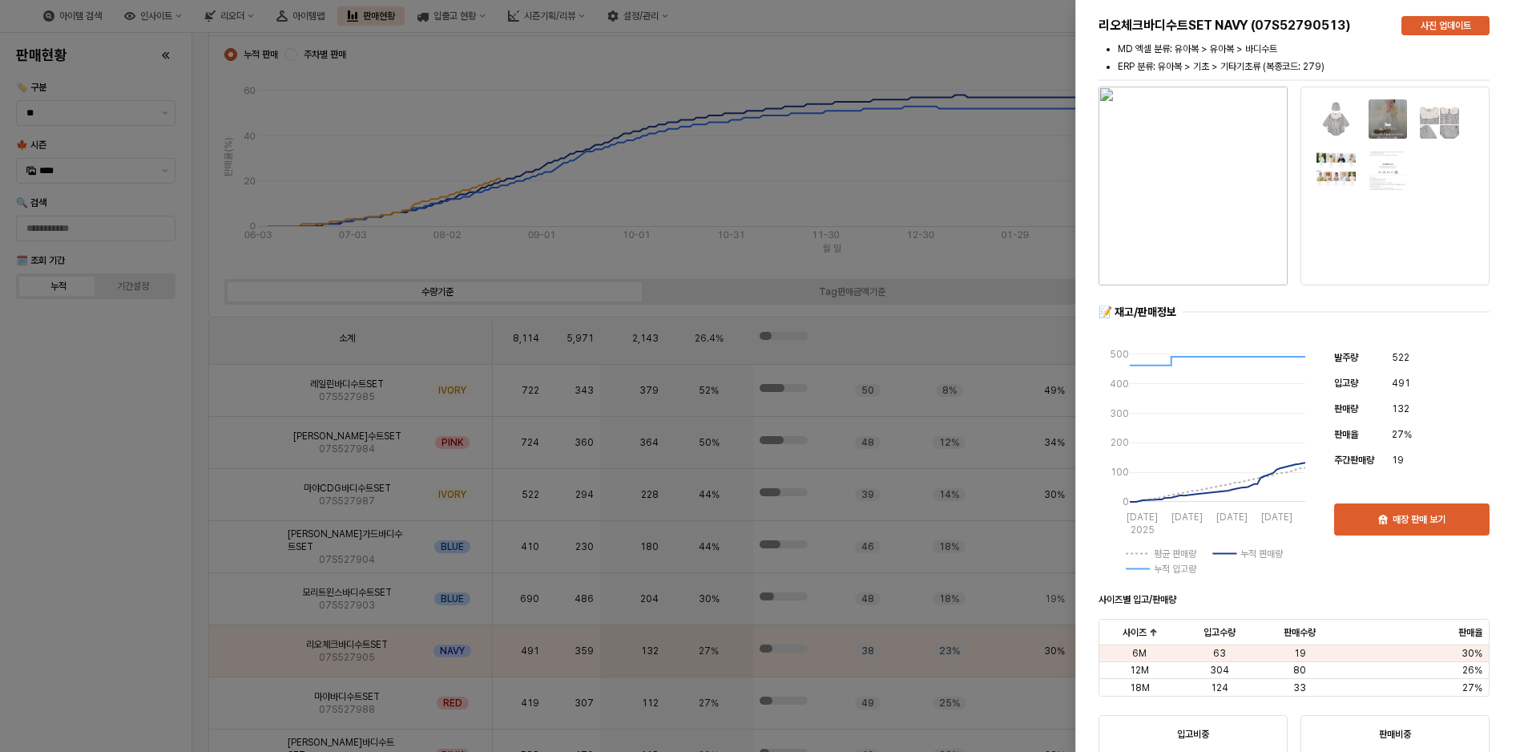
click at [1198, 184] on img "button" at bounding box center [1192, 186] width 189 height 199
click at [89, 464] on div at bounding box center [762, 376] width 1524 height 752
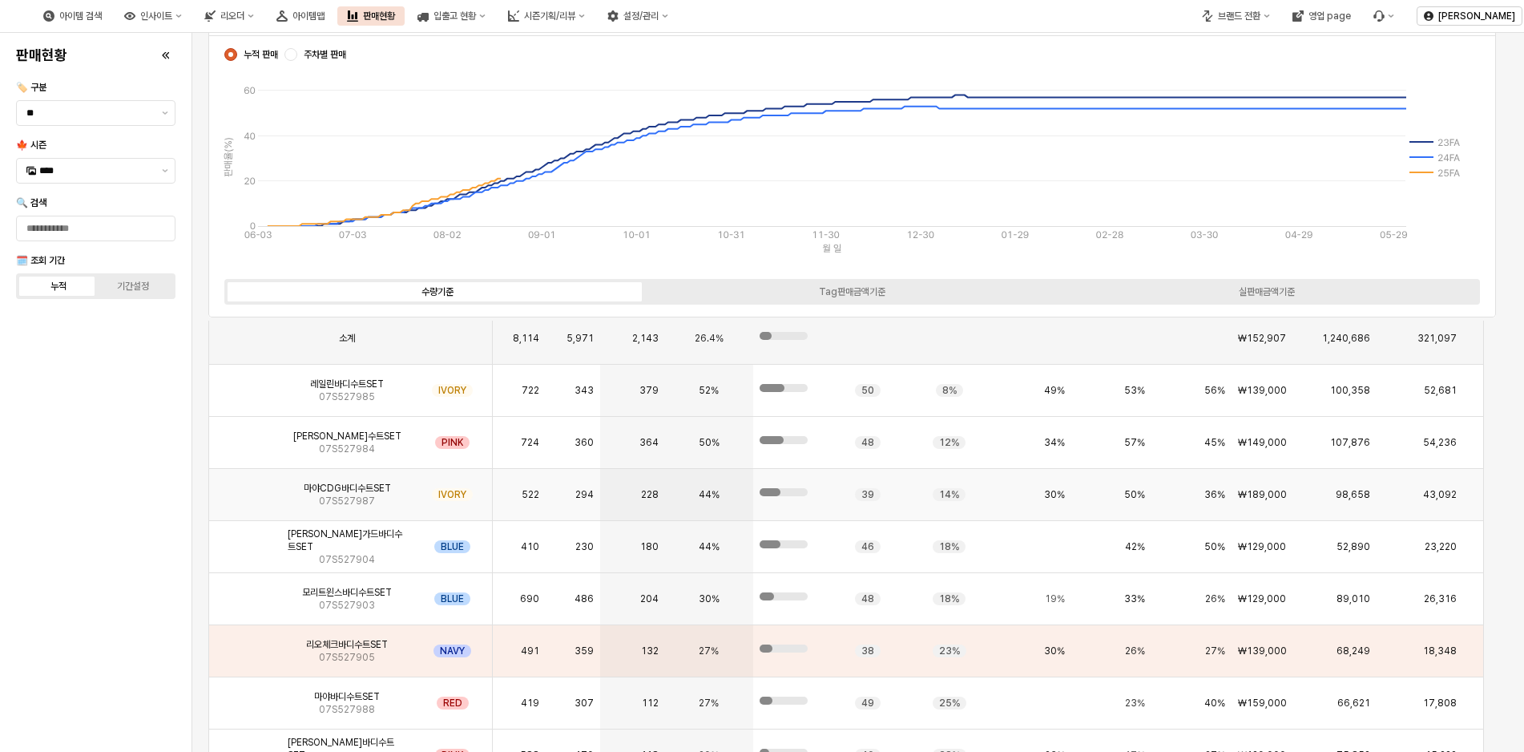
click at [245, 488] on img "App Frame" at bounding box center [245, 488] width 0 height 0
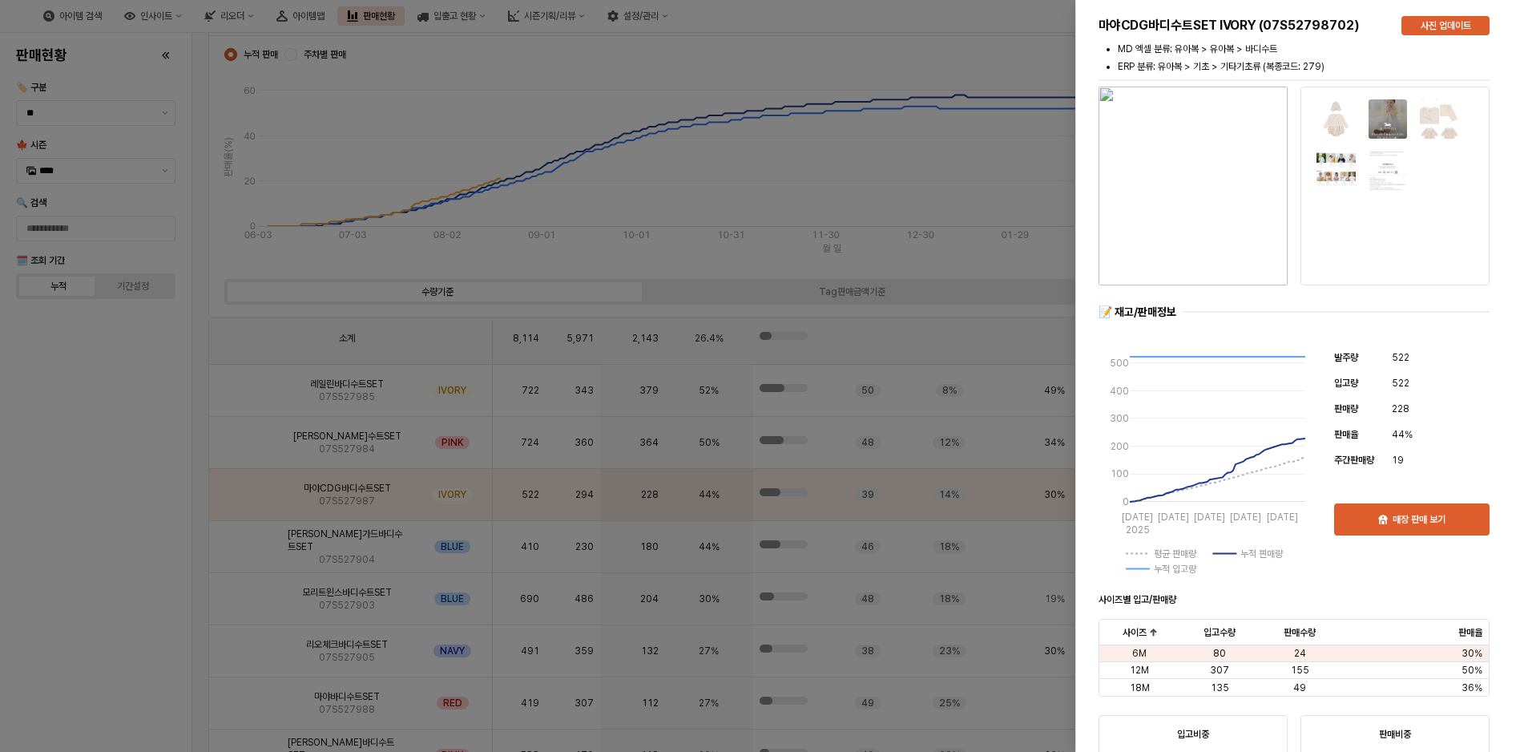
click at [73, 507] on div at bounding box center [762, 376] width 1524 height 752
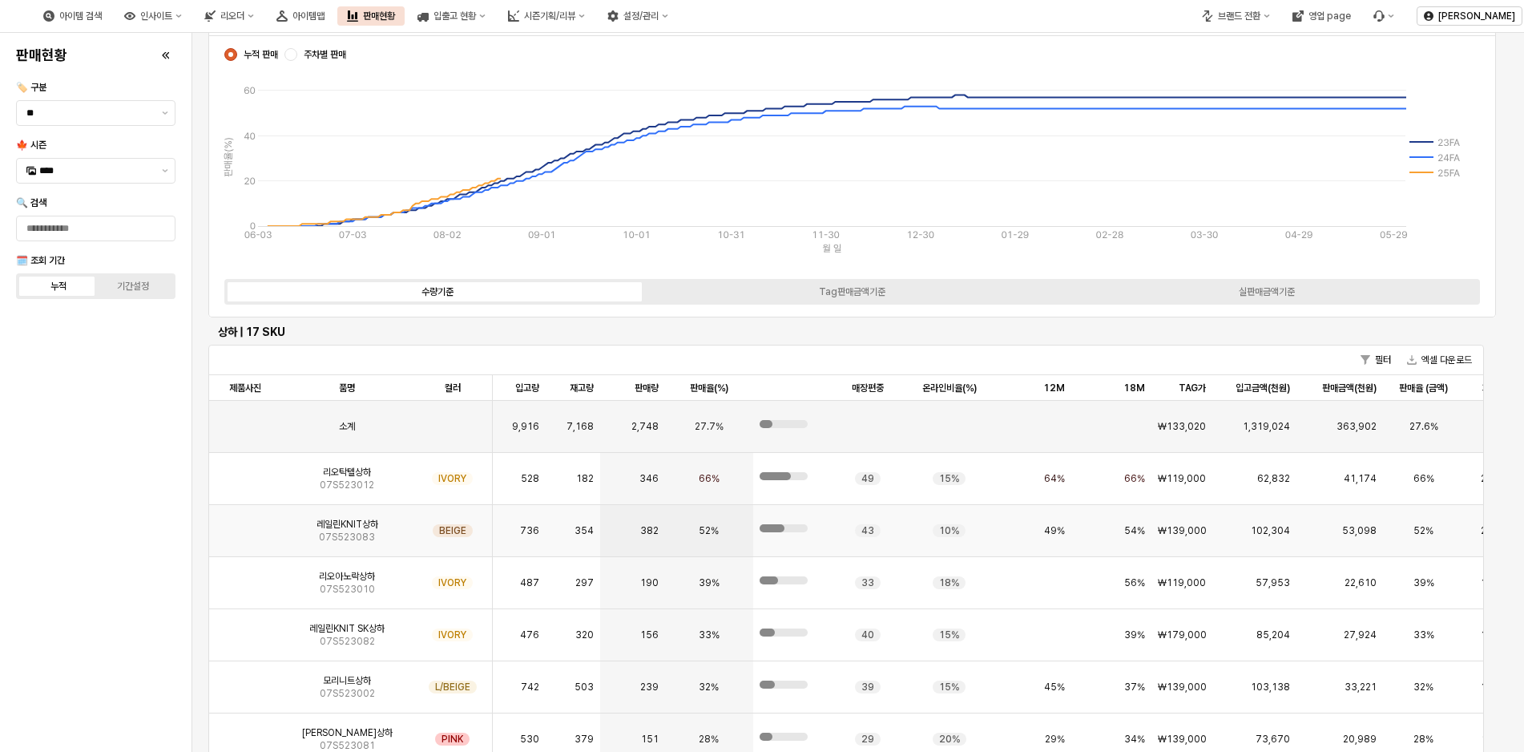
scroll to position [5519, 0]
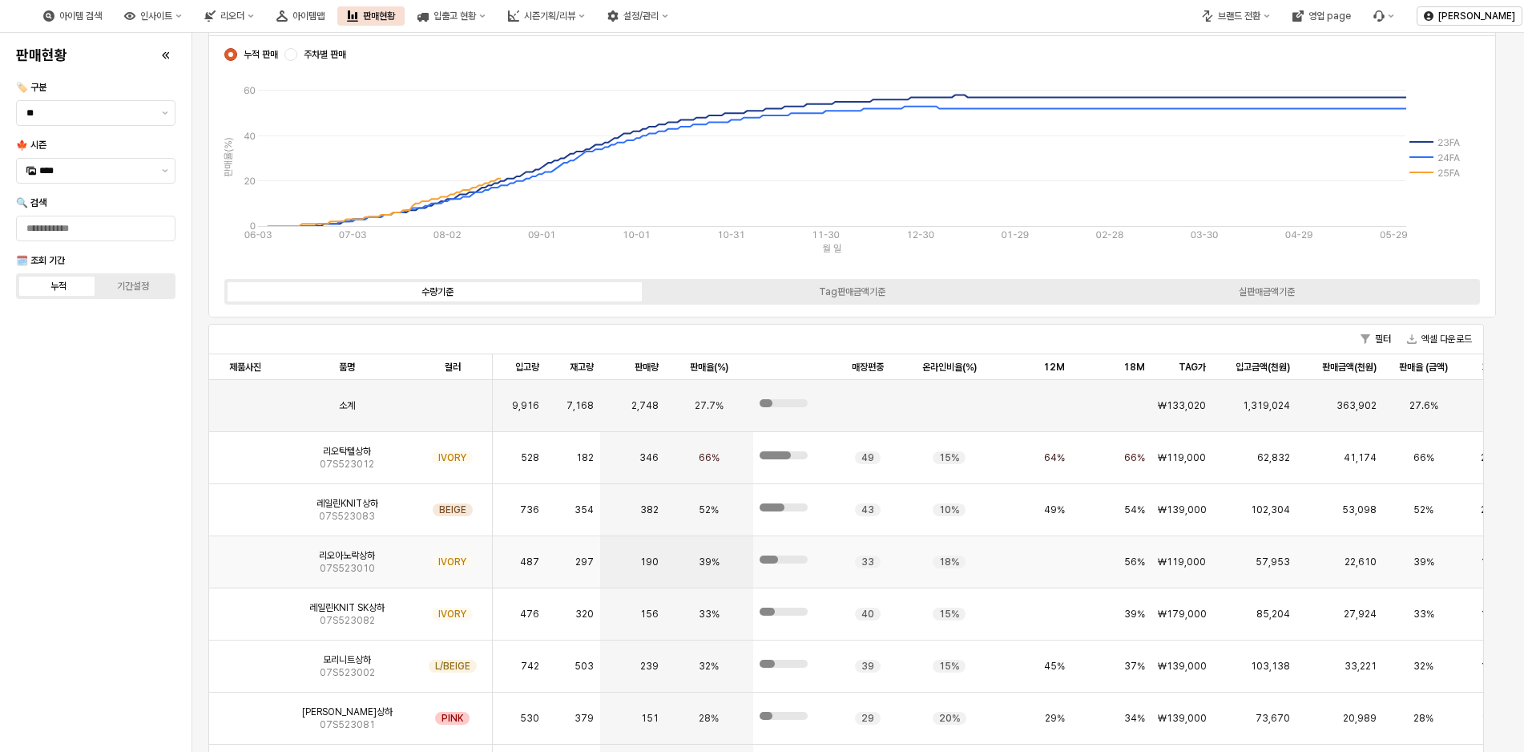
click at [362, 559] on span "리오아노락상하" at bounding box center [347, 555] width 56 height 13
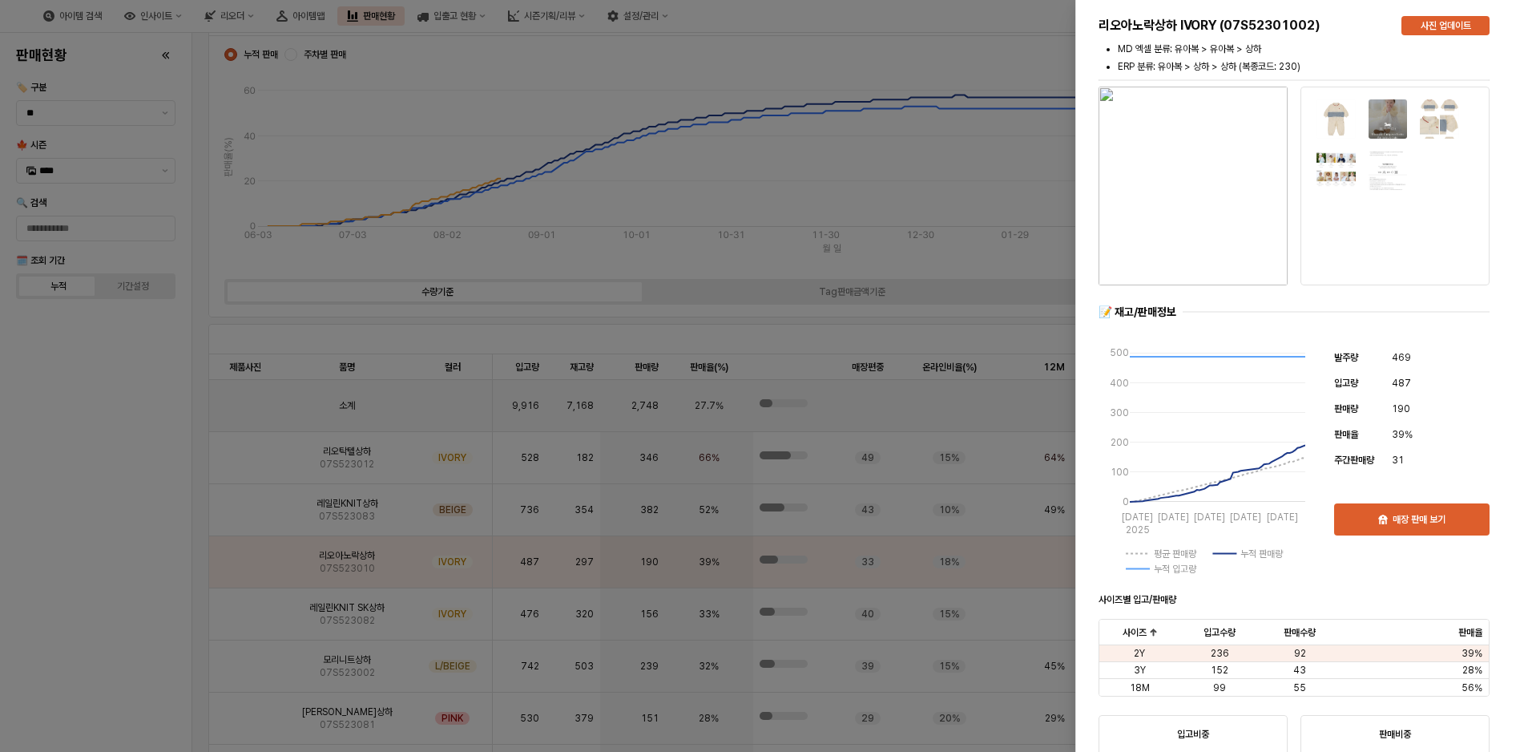
click at [1169, 159] on img "button" at bounding box center [1192, 186] width 189 height 199
